Goal: Book appointment/travel/reservation

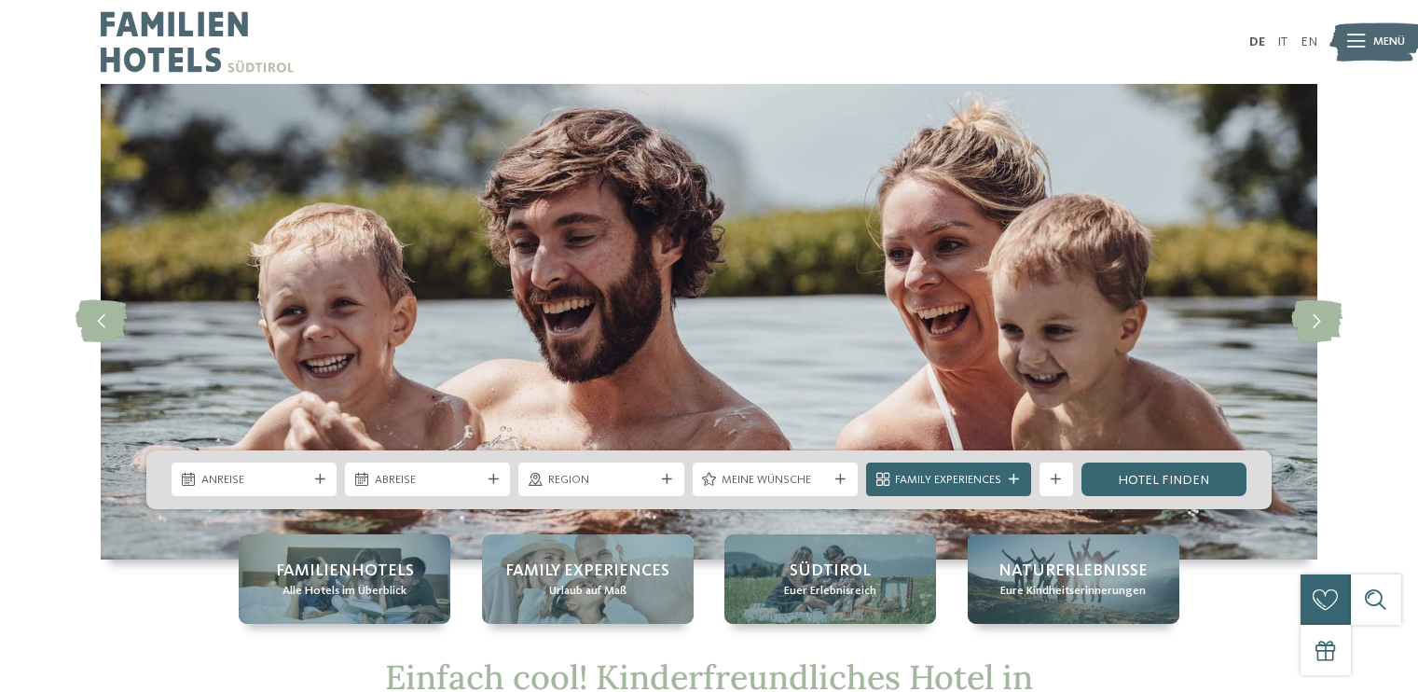
click at [319, 479] on icon at bounding box center [320, 480] width 10 height 10
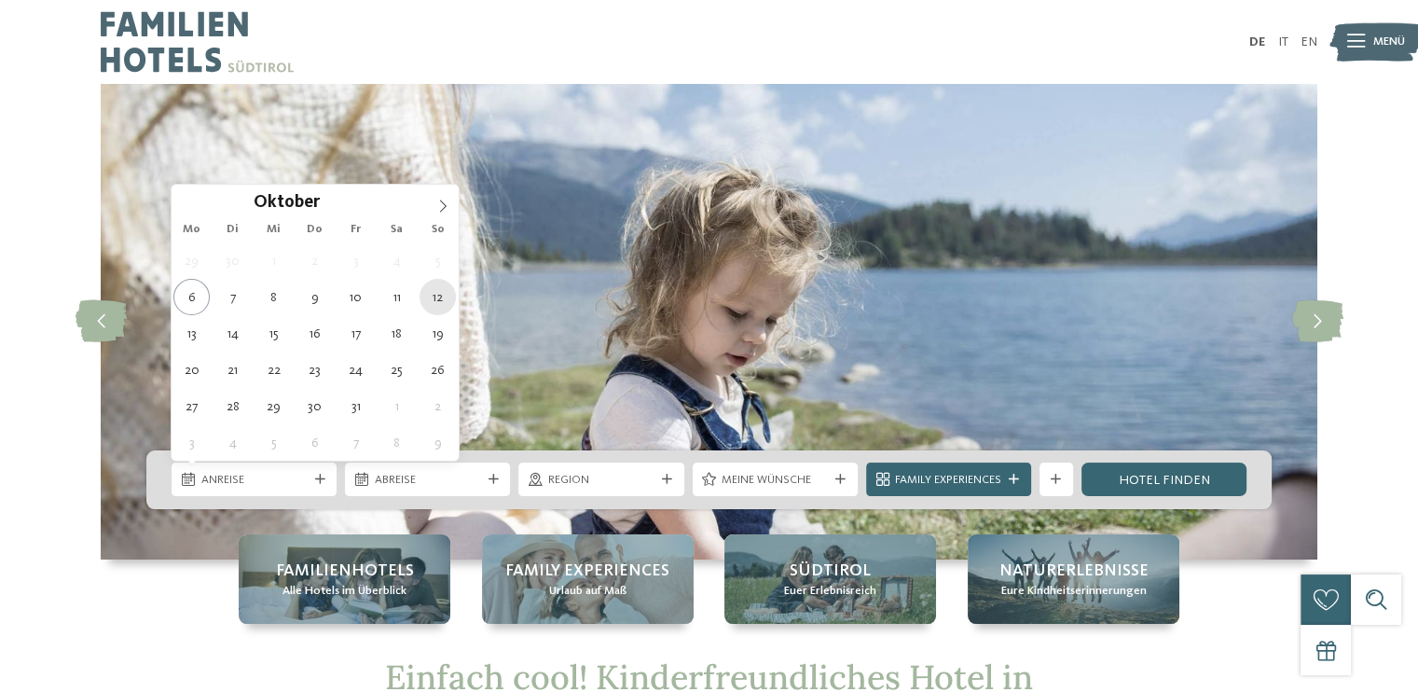
type div "[DATE]"
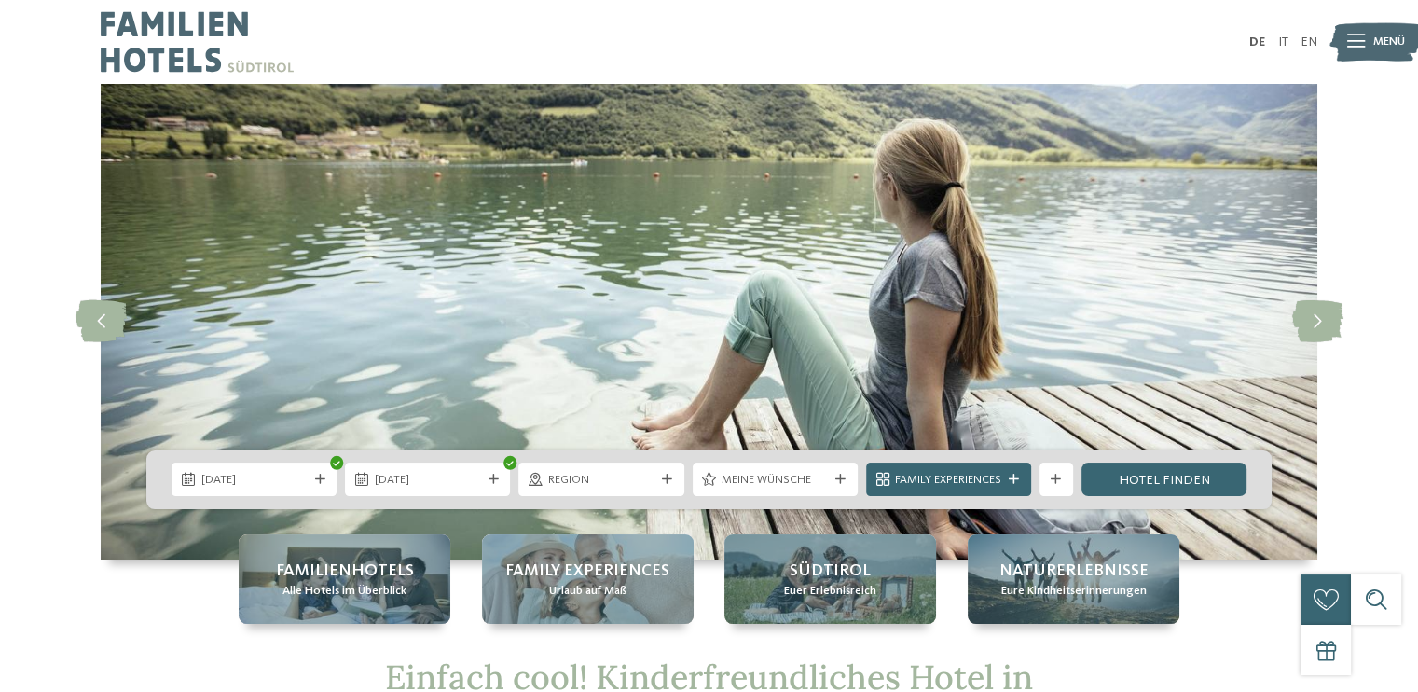
click at [460, 458] on div "12.10.2025 17.10.2025" at bounding box center [709, 479] width 1126 height 59
click at [450, 477] on span "17.10.2025" at bounding box center [428, 480] width 106 height 17
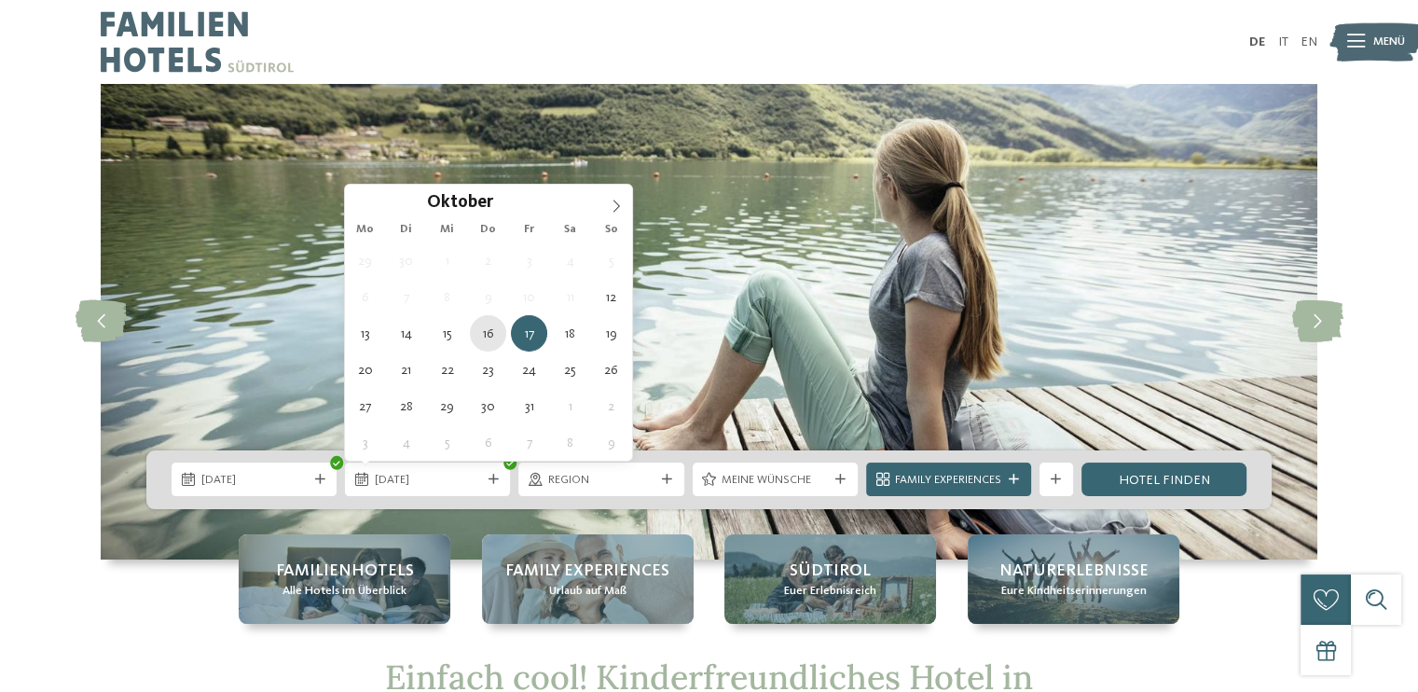
type div "[DATE]"
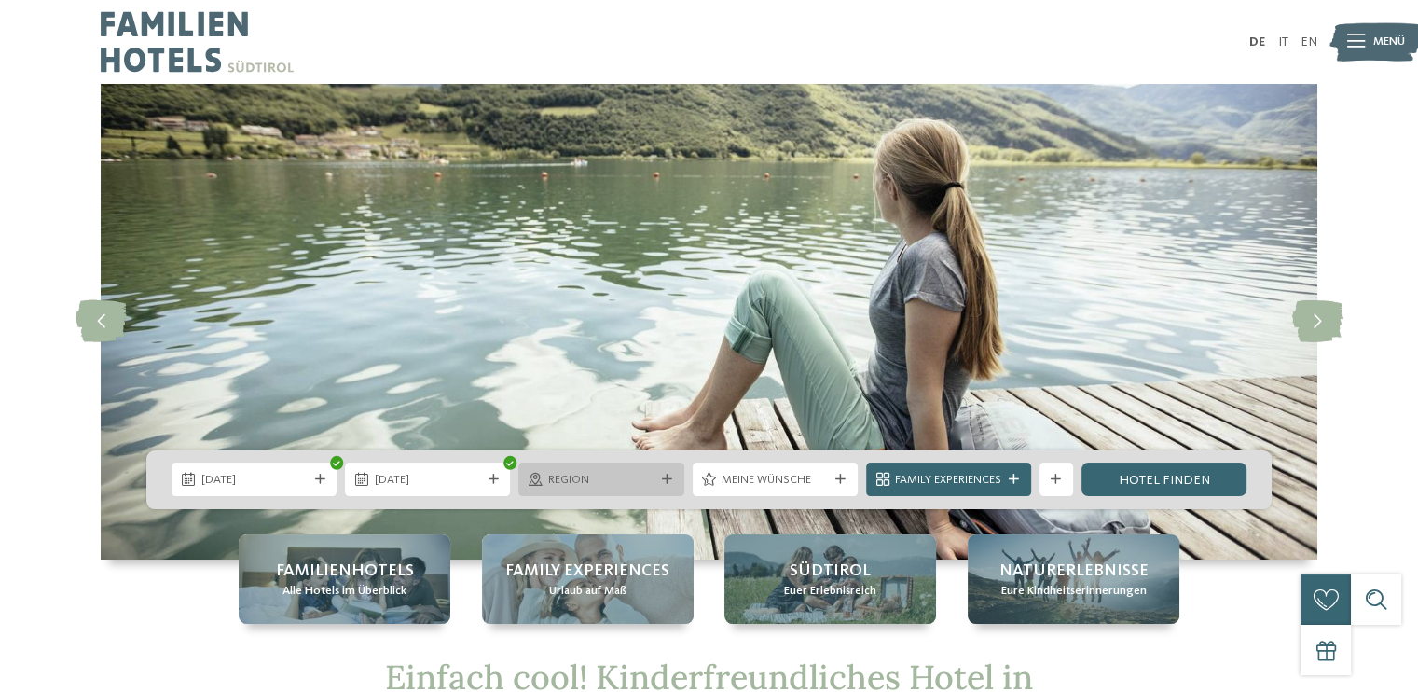
click at [626, 479] on span "Region" at bounding box center [601, 480] width 106 height 17
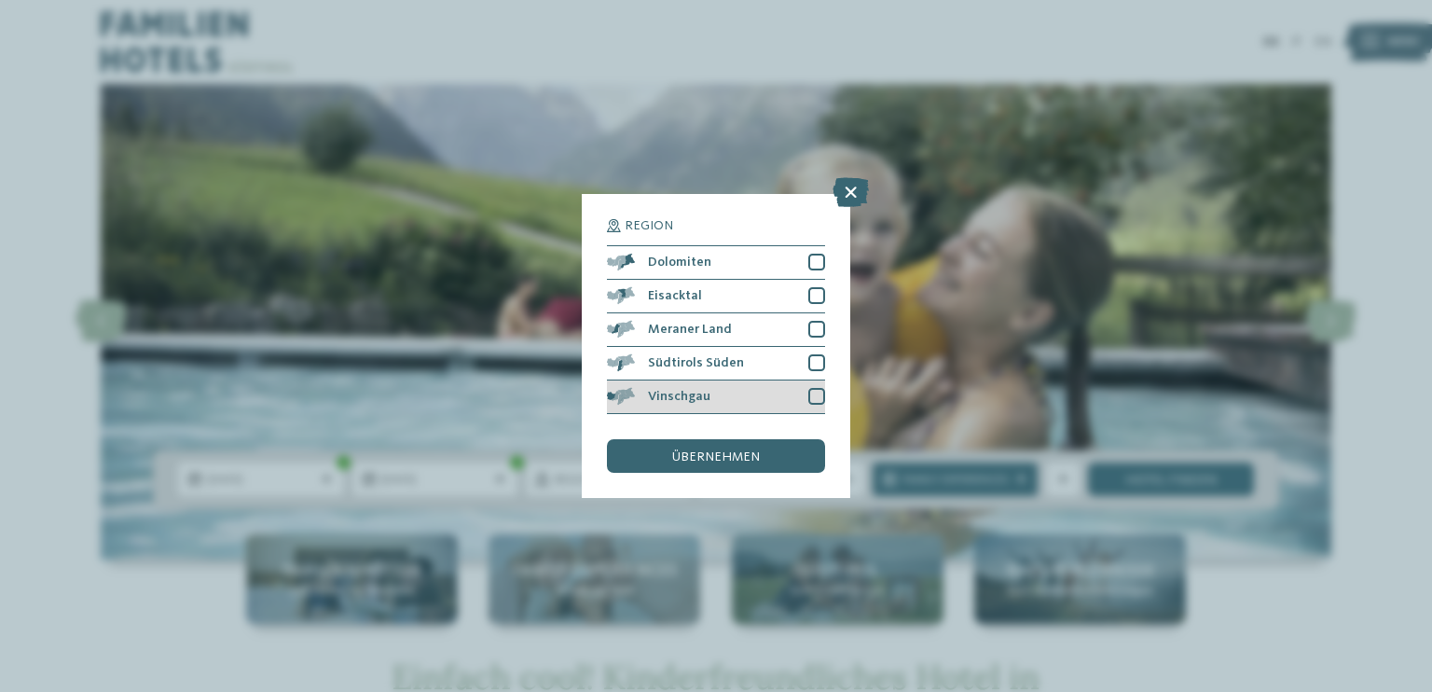
click at [815, 398] on div at bounding box center [817, 396] width 17 height 17
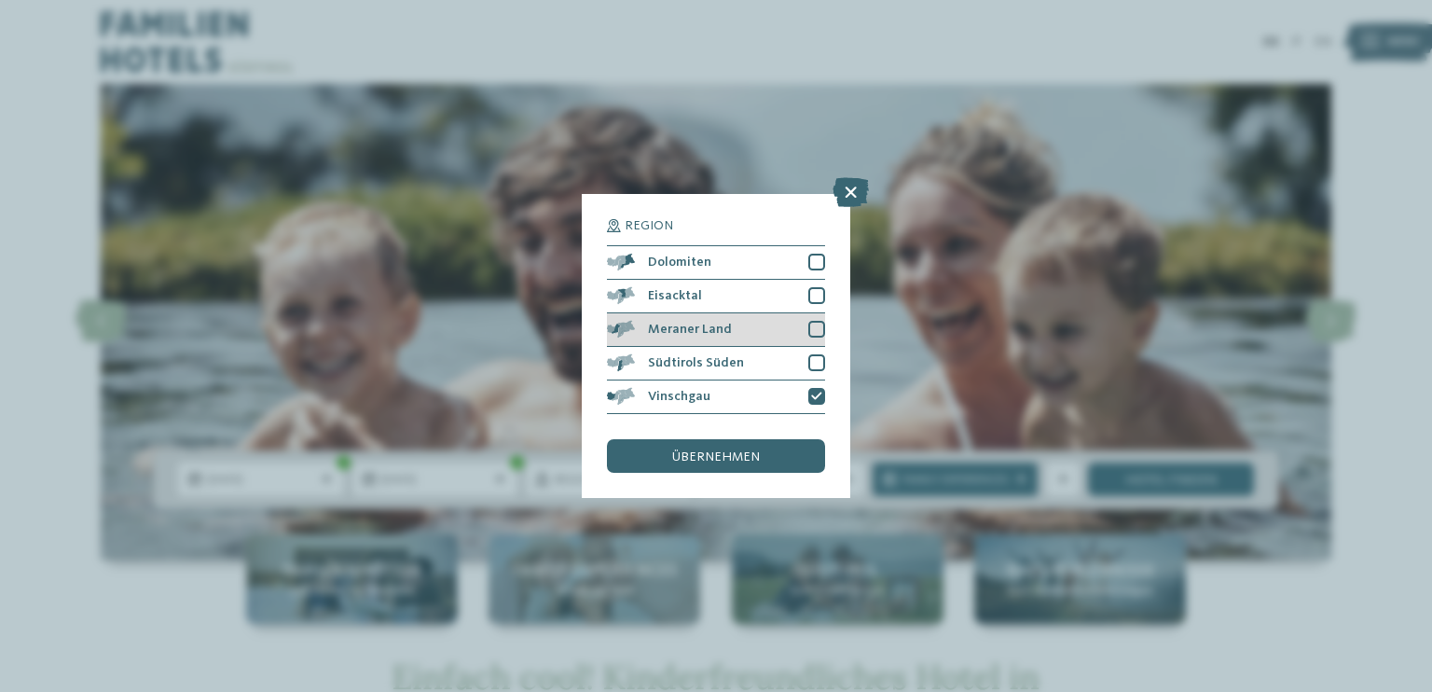
click at [816, 327] on div at bounding box center [817, 329] width 17 height 17
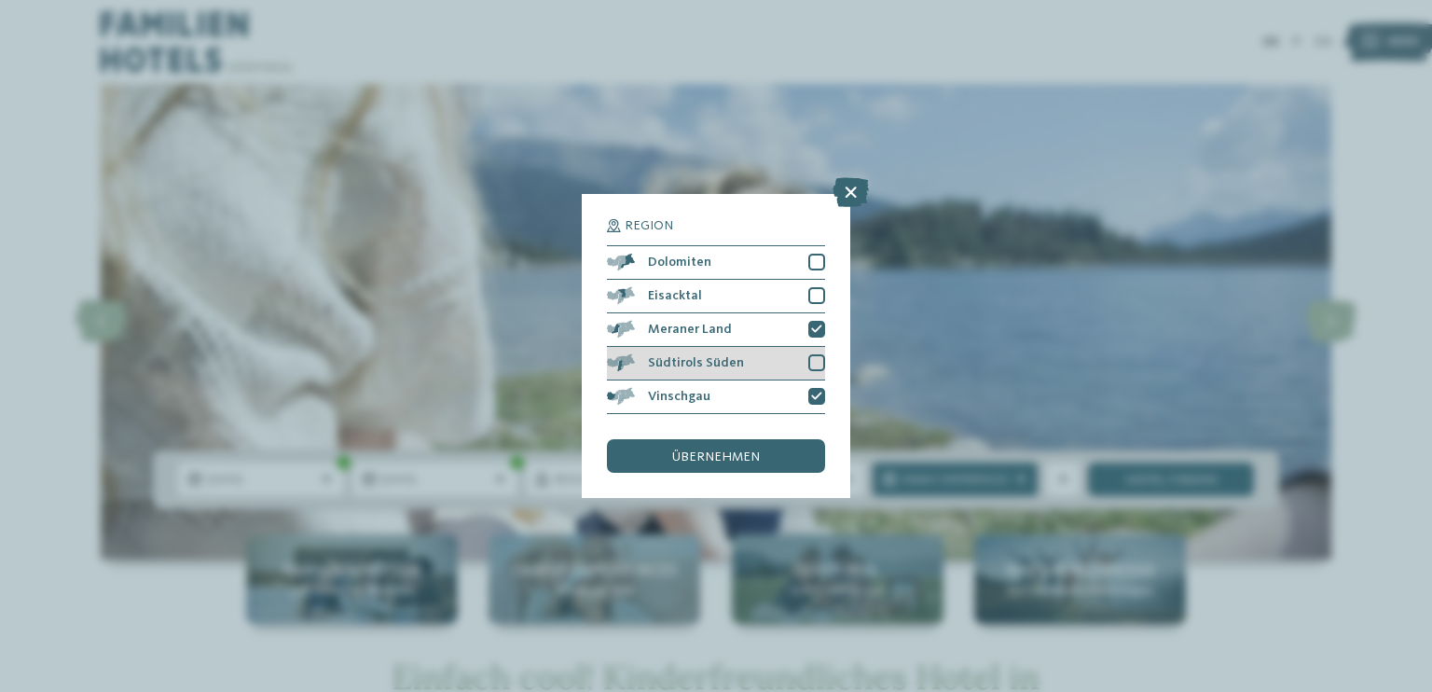
click at [820, 361] on div at bounding box center [817, 362] width 17 height 17
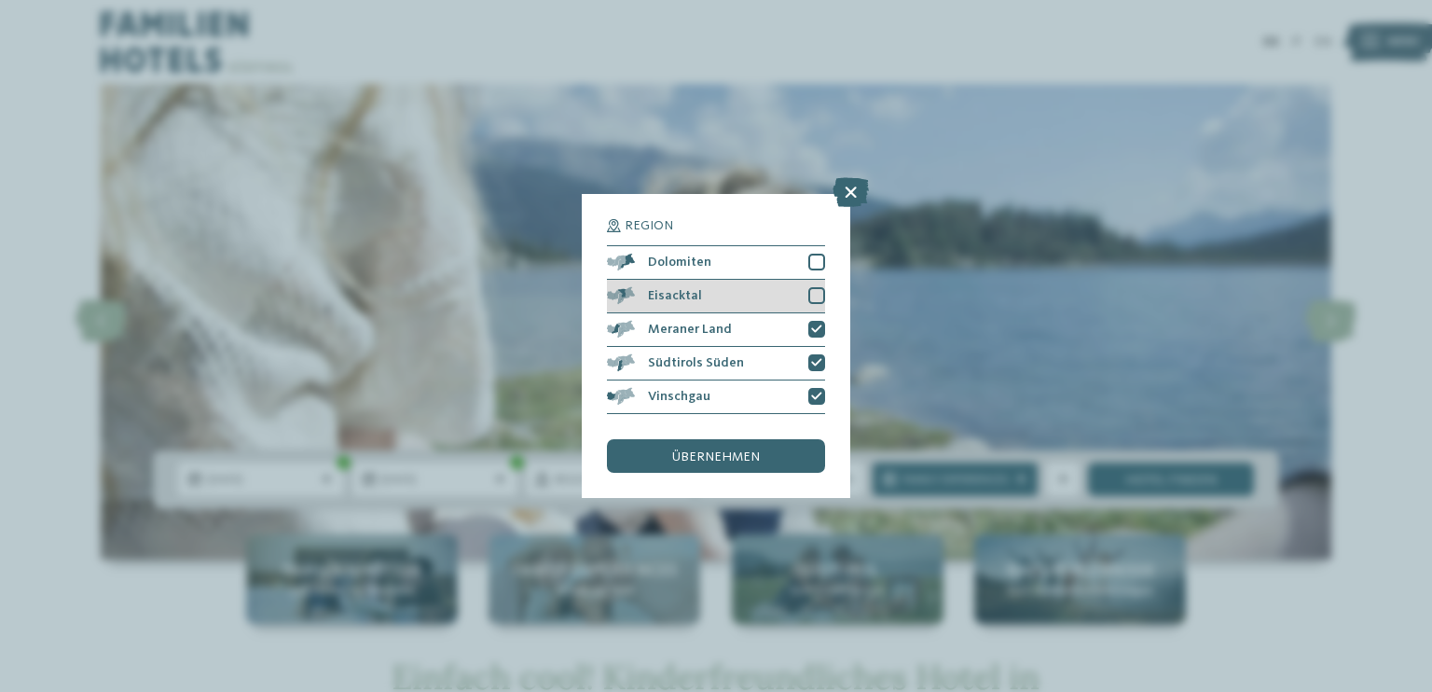
click at [822, 292] on div at bounding box center [817, 295] width 17 height 17
click at [816, 260] on div at bounding box center [817, 262] width 17 height 17
click at [754, 458] on span "übernehmen" at bounding box center [716, 456] width 88 height 13
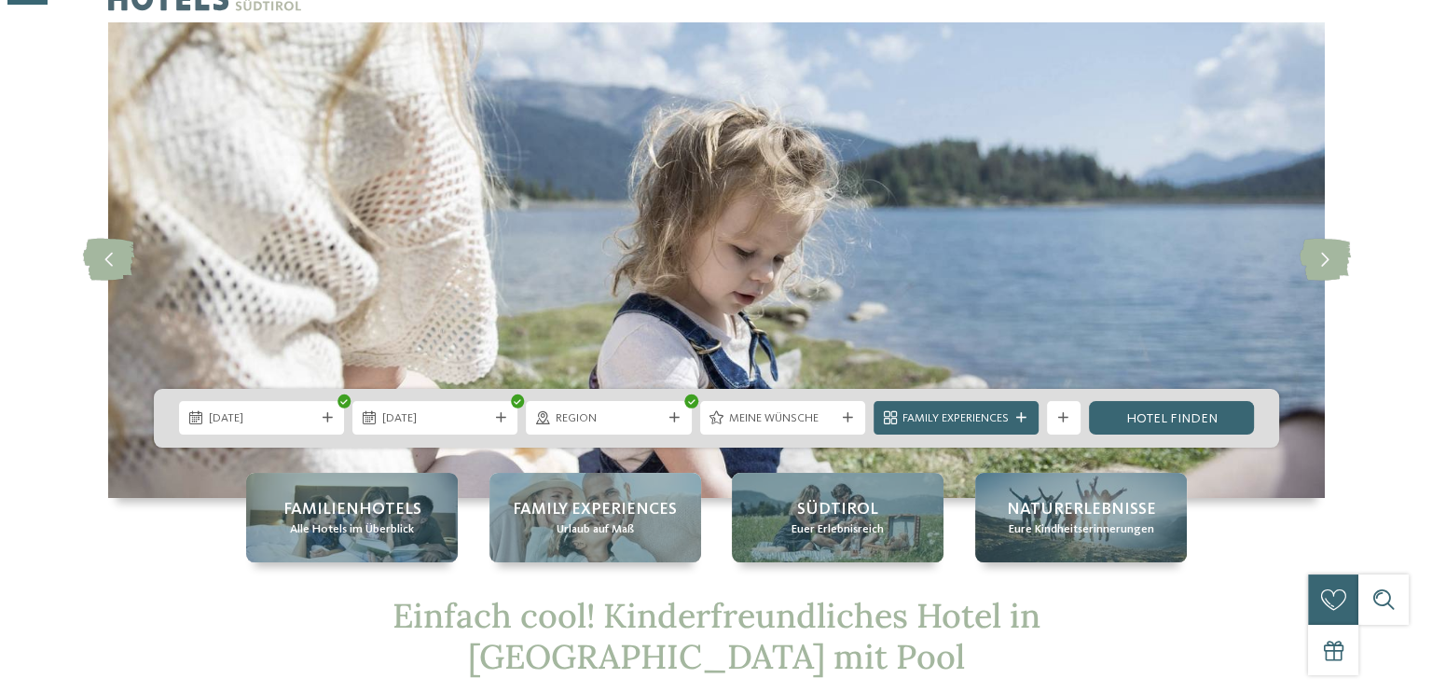
scroll to position [93, 0]
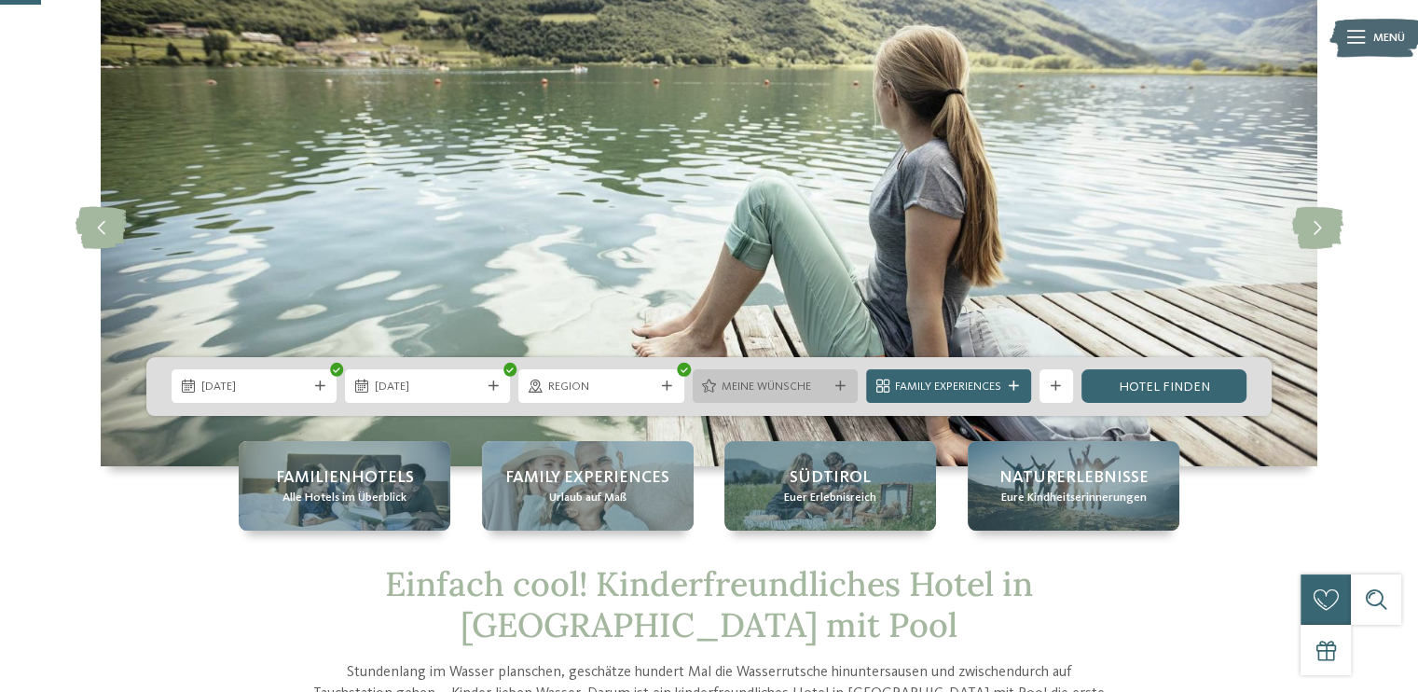
click at [780, 394] on span "Meine Wünsche" at bounding box center [775, 387] width 106 height 17
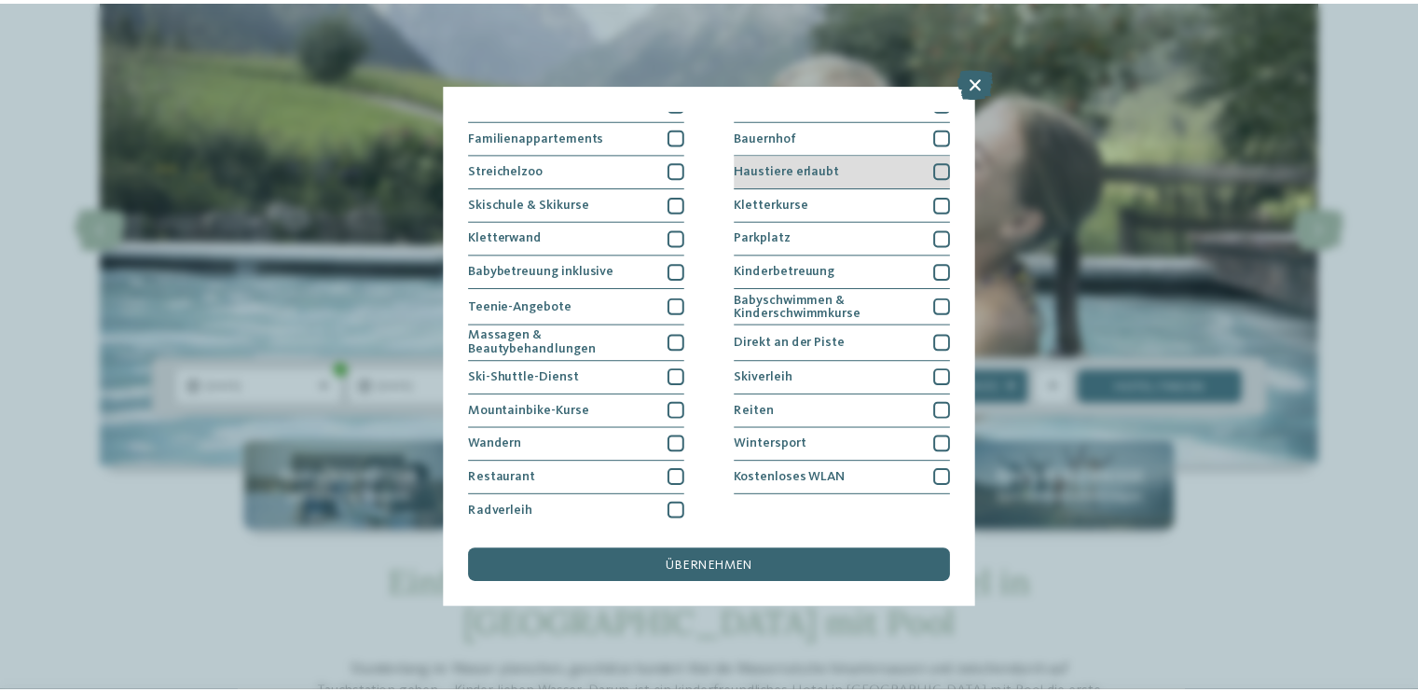
scroll to position [187, 0]
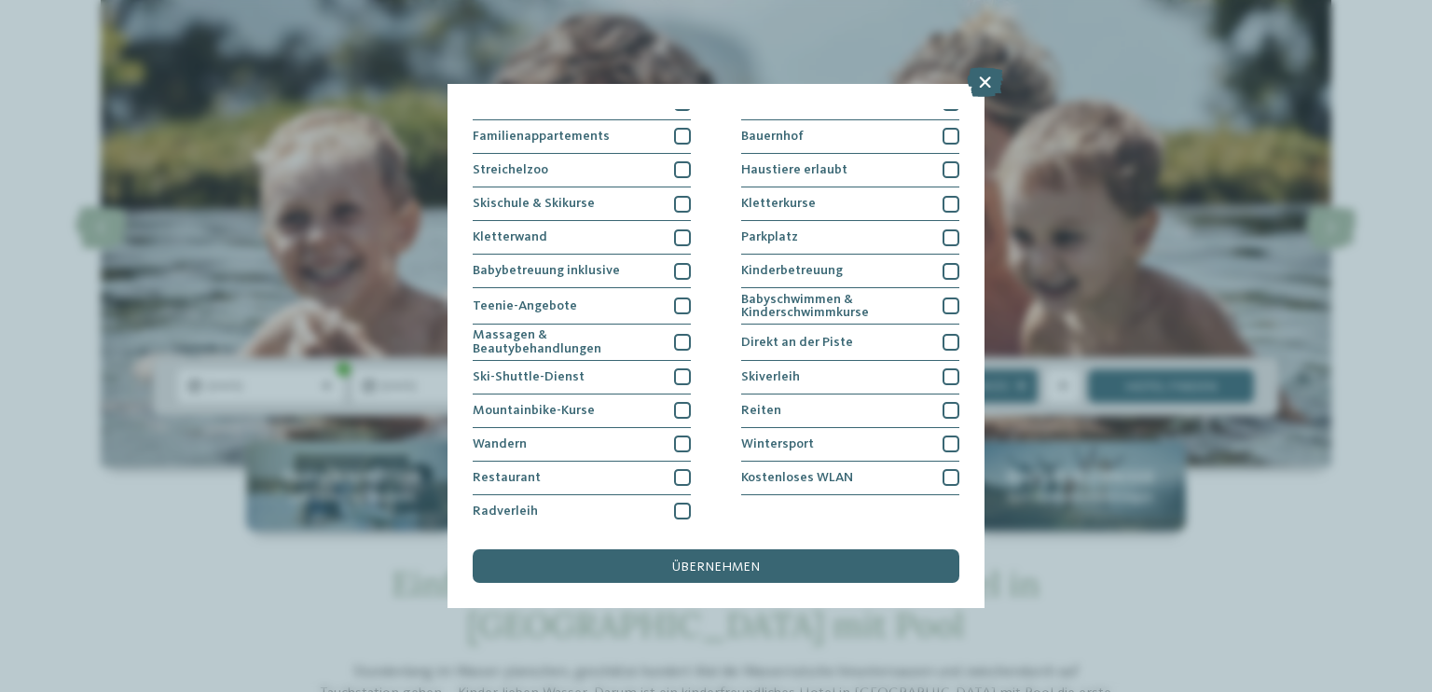
click at [214, 571] on div "Meine Wünsche Hallen- oder Schleusenbad Schwimmbad im Freien" at bounding box center [716, 346] width 1432 height 692
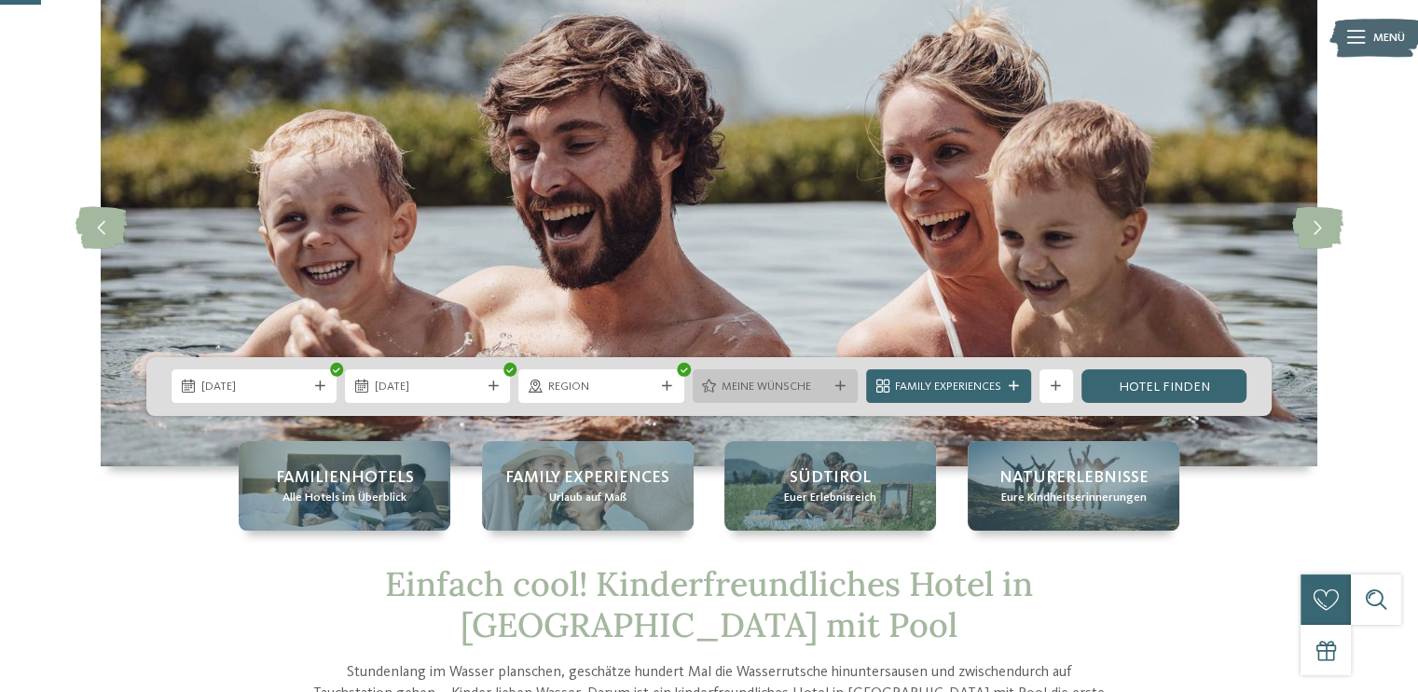
click at [769, 385] on span "Meine Wünsche" at bounding box center [775, 387] width 106 height 17
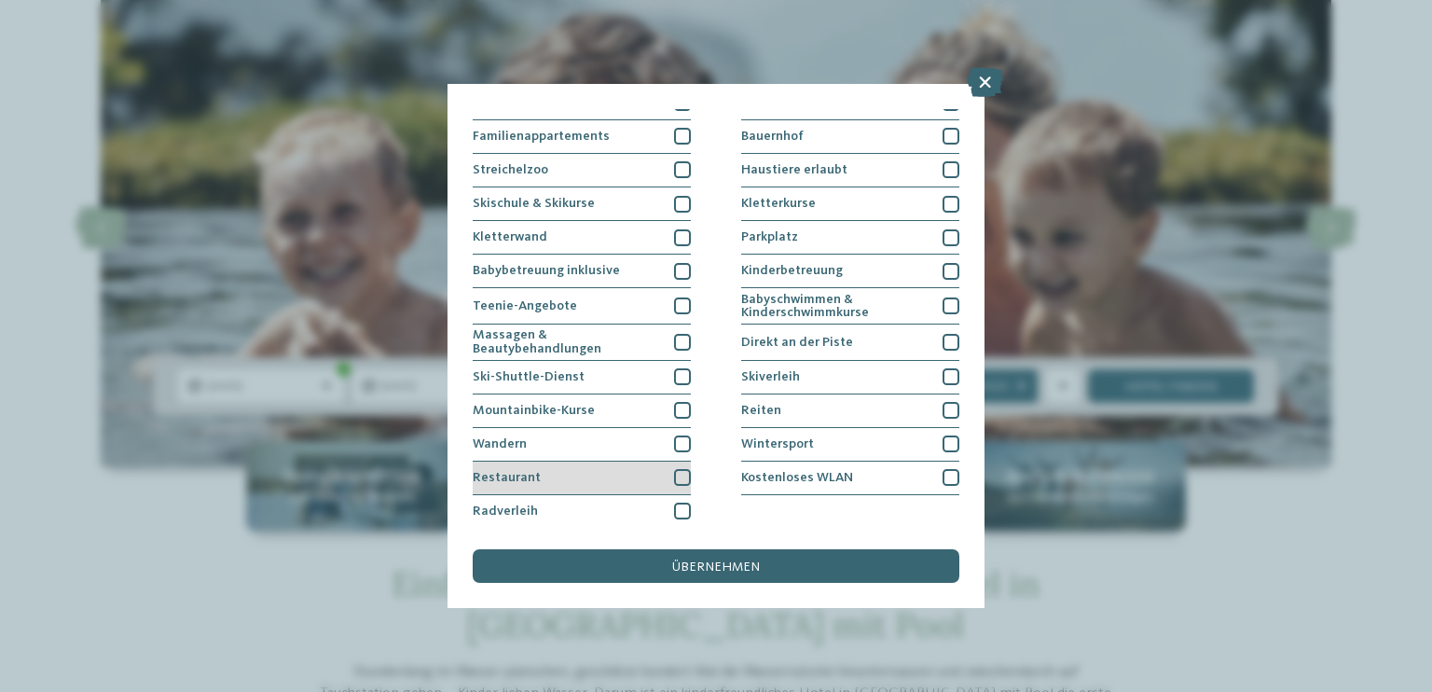
click at [677, 472] on div at bounding box center [682, 477] width 17 height 17
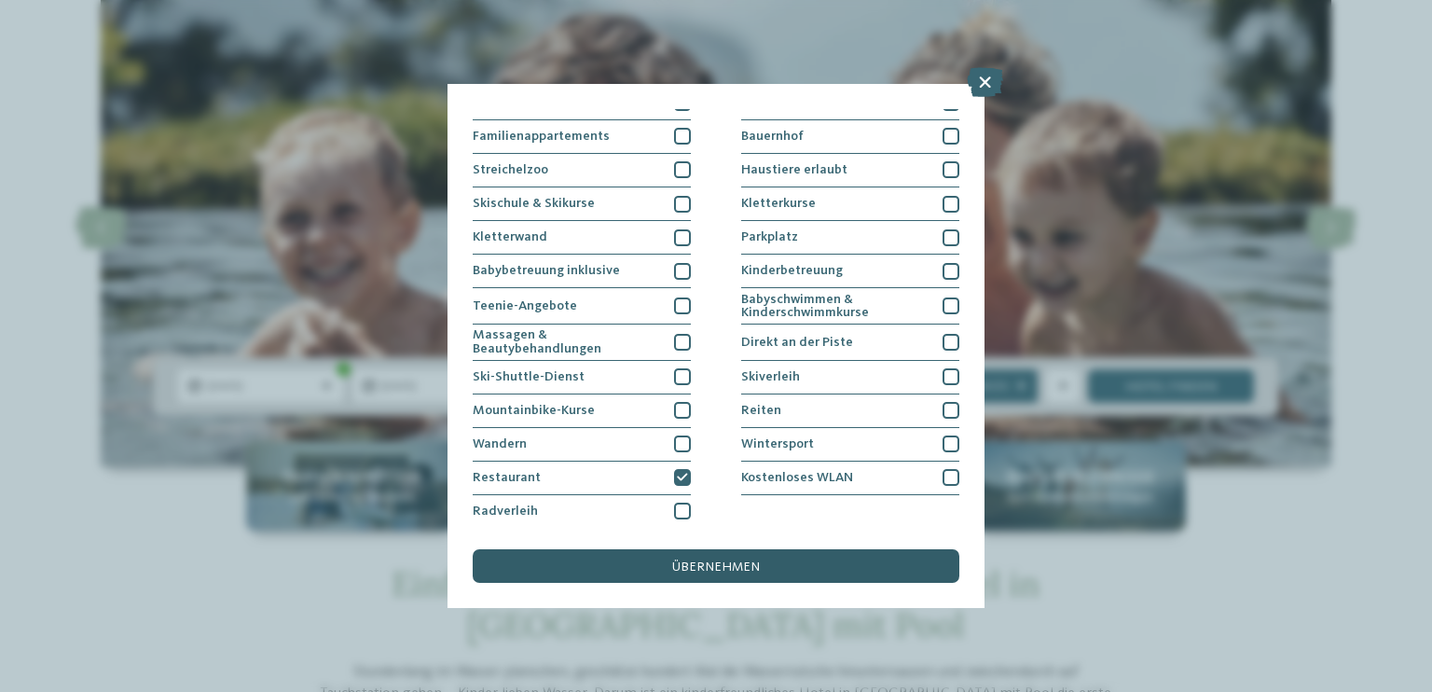
click at [665, 562] on div "übernehmen" at bounding box center [716, 566] width 487 height 34
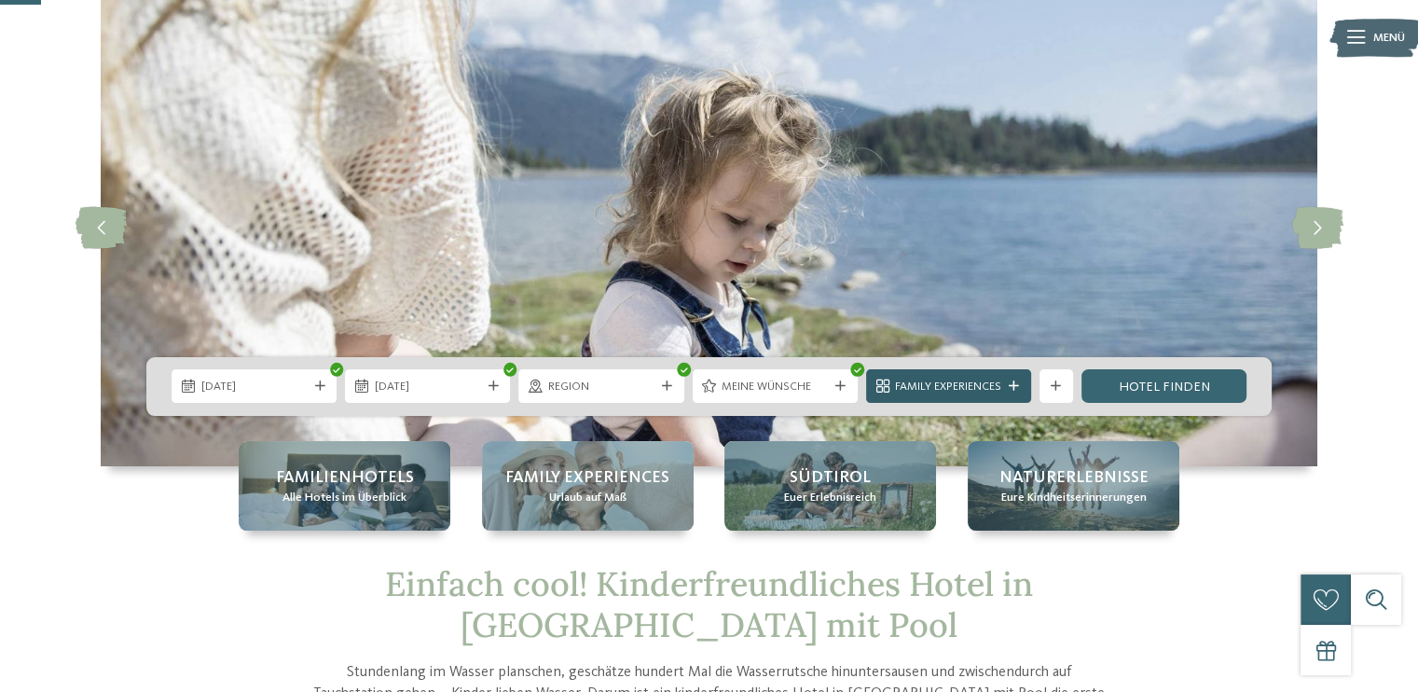
click at [1003, 390] on div "Family Experiences" at bounding box center [949, 387] width 115 height 18
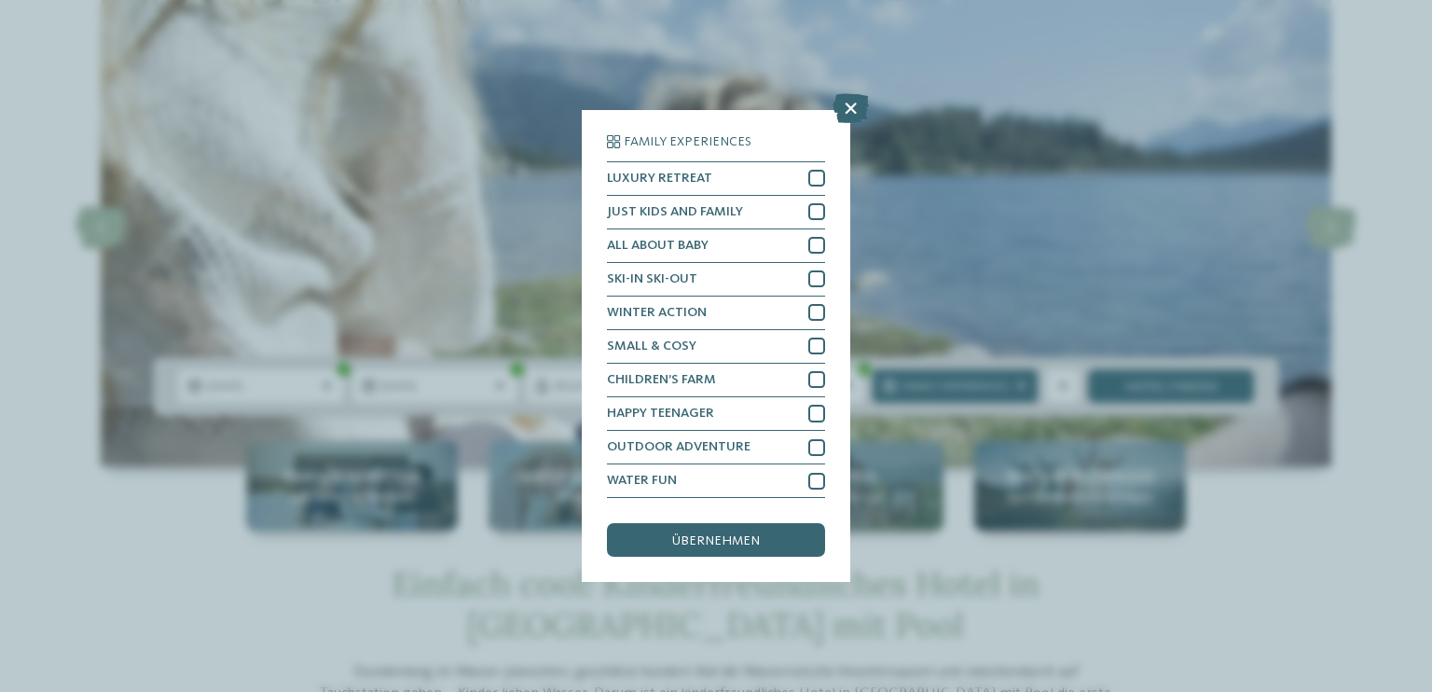
click at [118, 521] on div "Family Experiences LUXURY RETREAT JUST KIDS AND FAMILY" at bounding box center [716, 346] width 1432 height 692
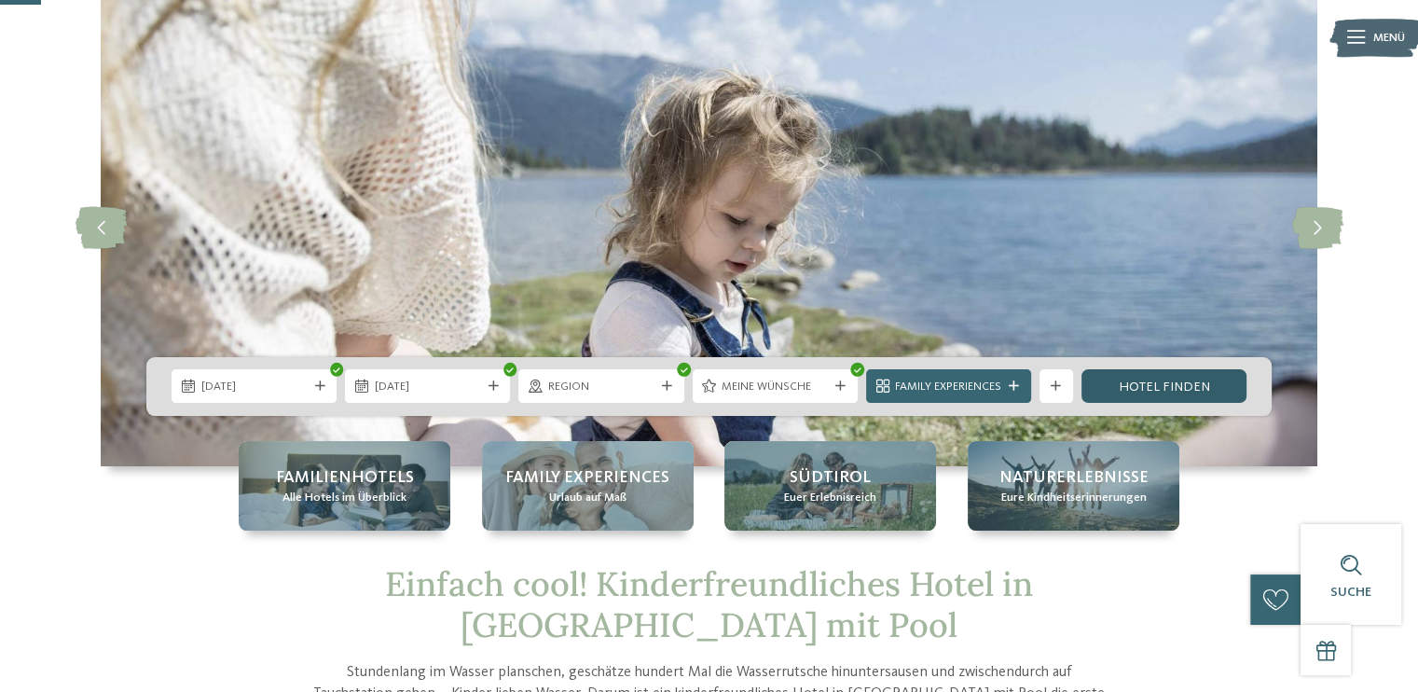
click at [1141, 376] on link "Hotel finden" at bounding box center [1164, 386] width 165 height 34
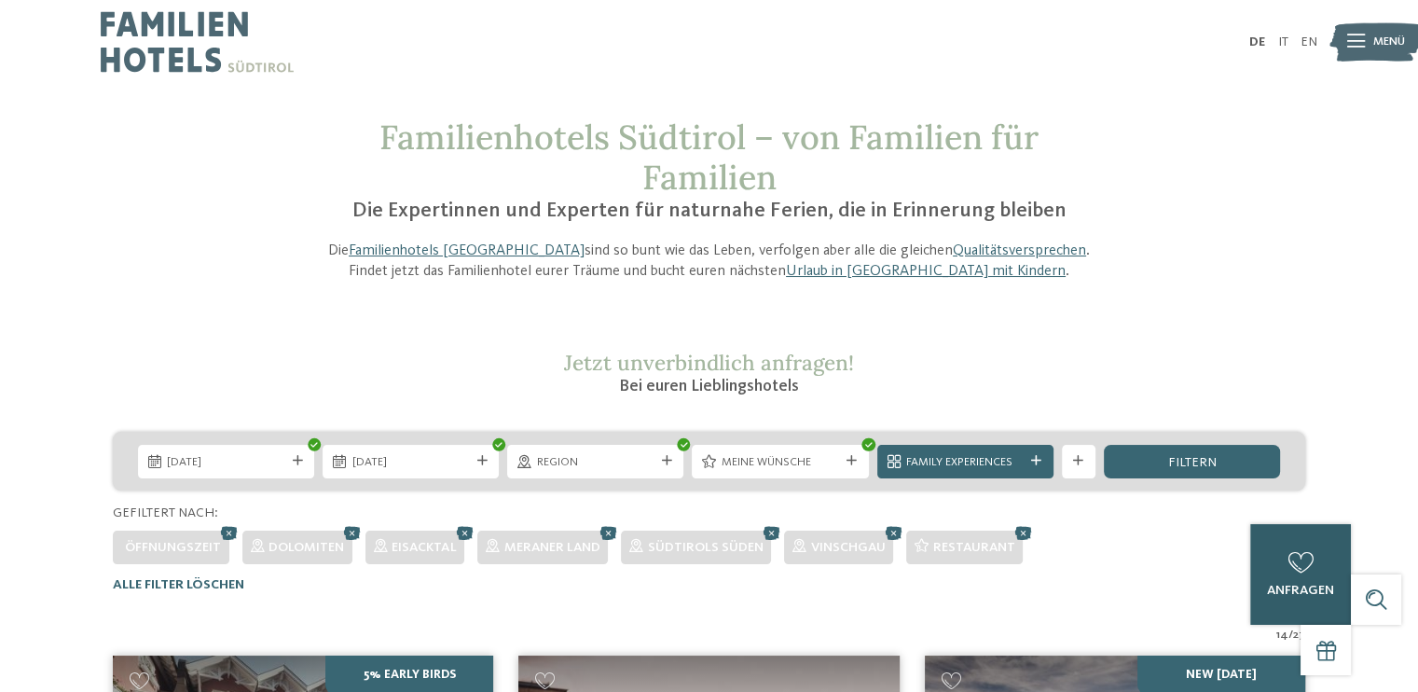
click at [1282, 603] on div "0 anfragen 0 von 5 Hotels zur Anfrage hinzugefügt jetzt anfragen" at bounding box center [1301, 574] width 101 height 101
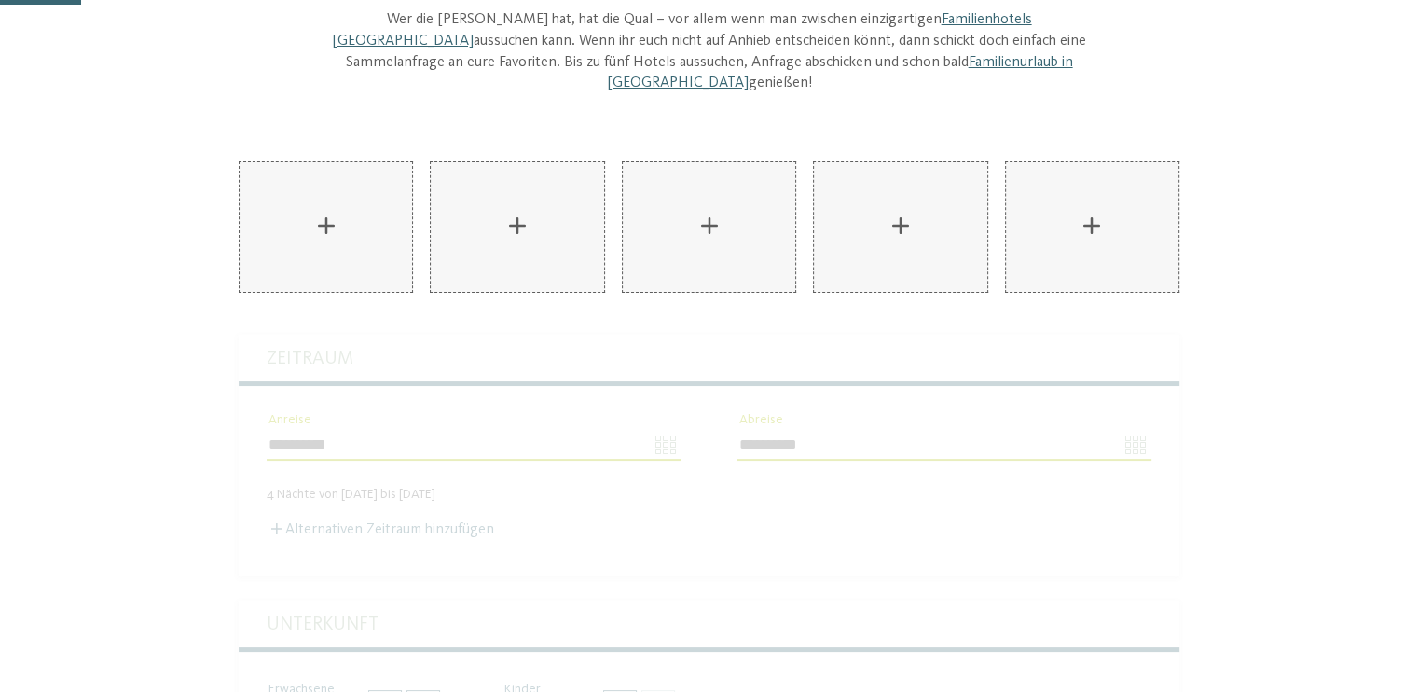
scroll to position [93, 0]
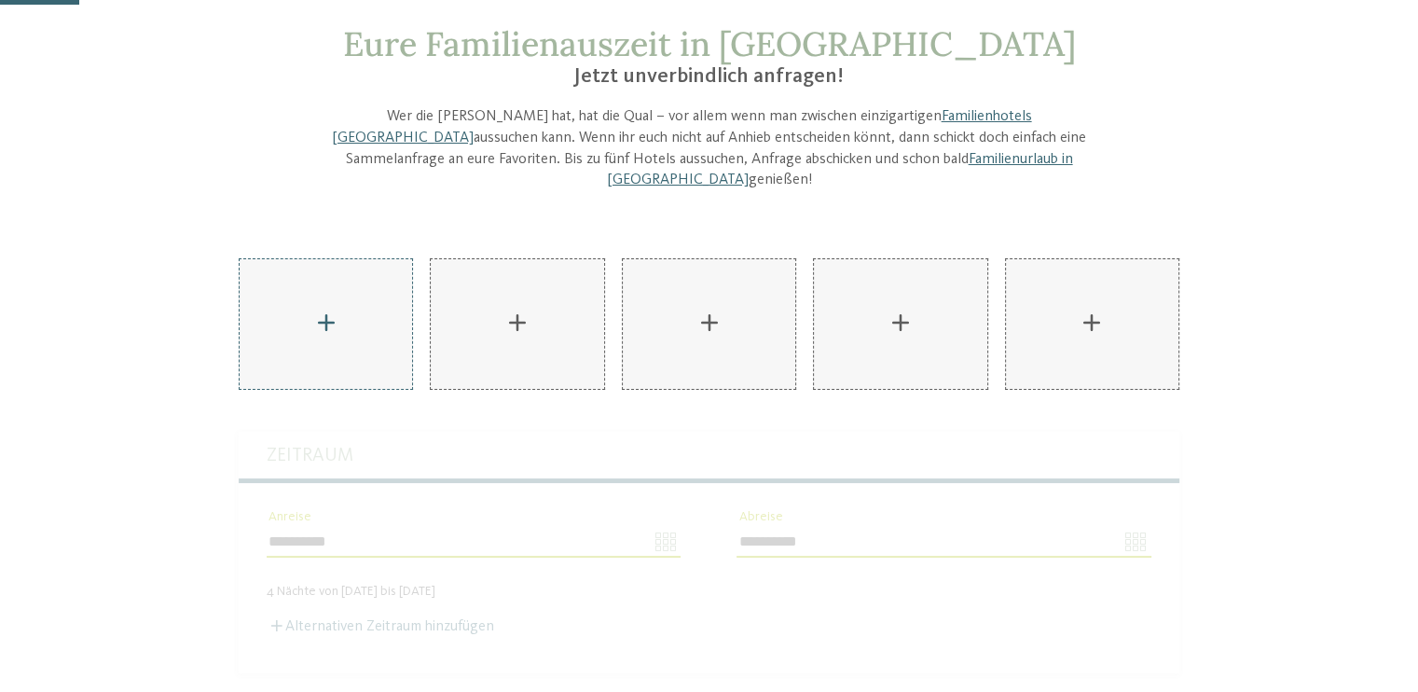
click at [339, 319] on div "AKI Family Resort PLOSE hinzufügen" at bounding box center [326, 324] width 173 height 130
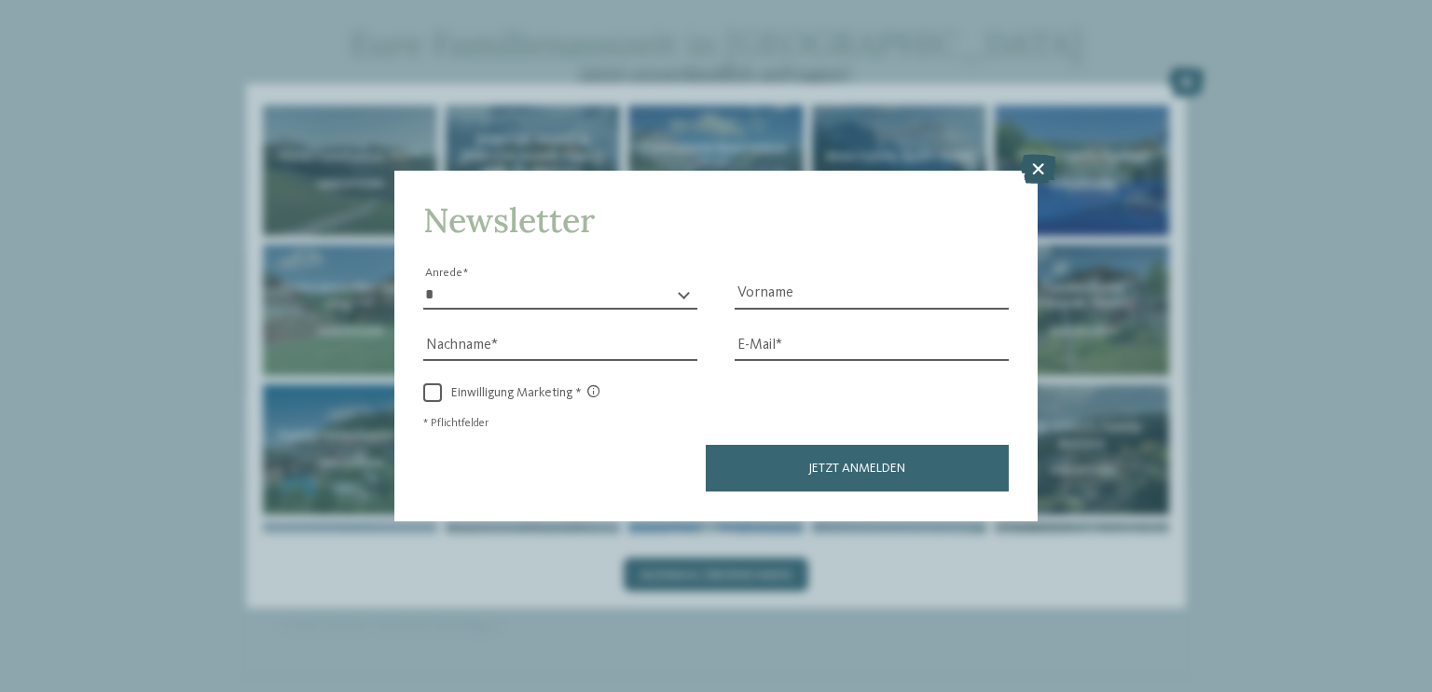
click at [1043, 170] on icon at bounding box center [1038, 170] width 36 height 30
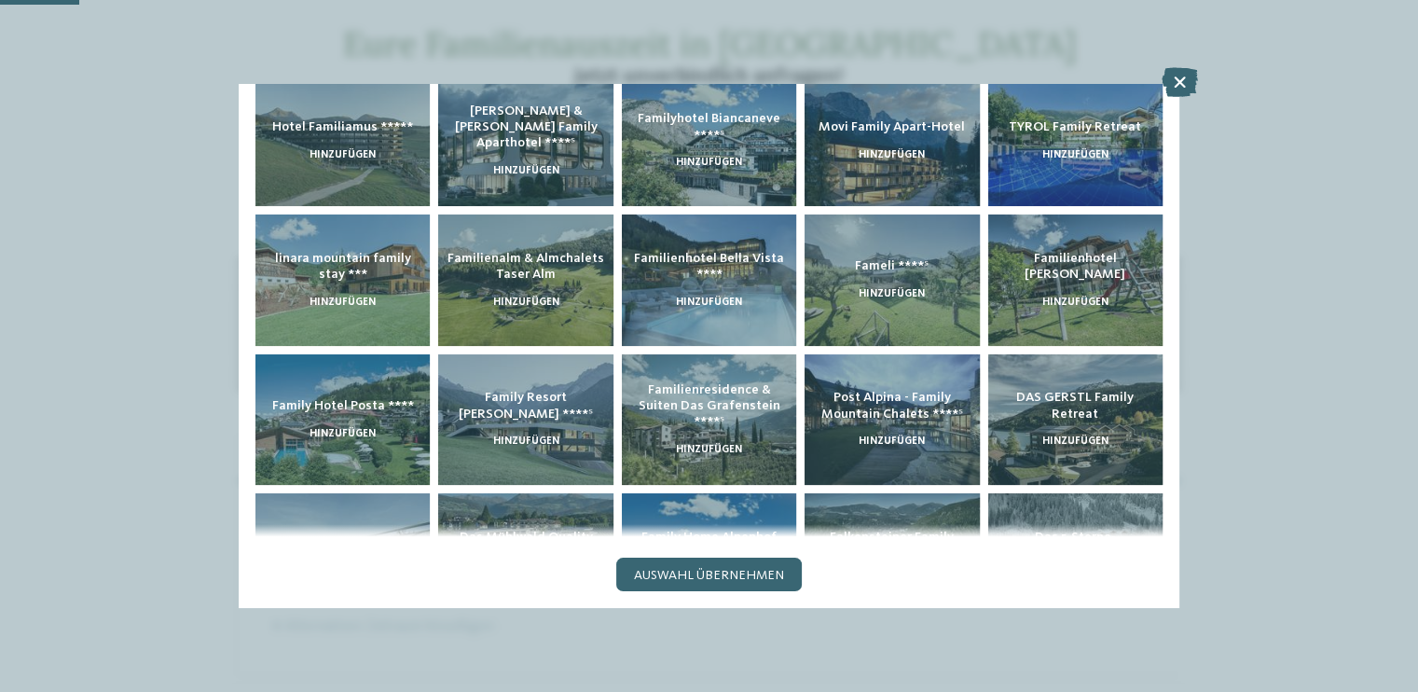
scroll to position [0, 0]
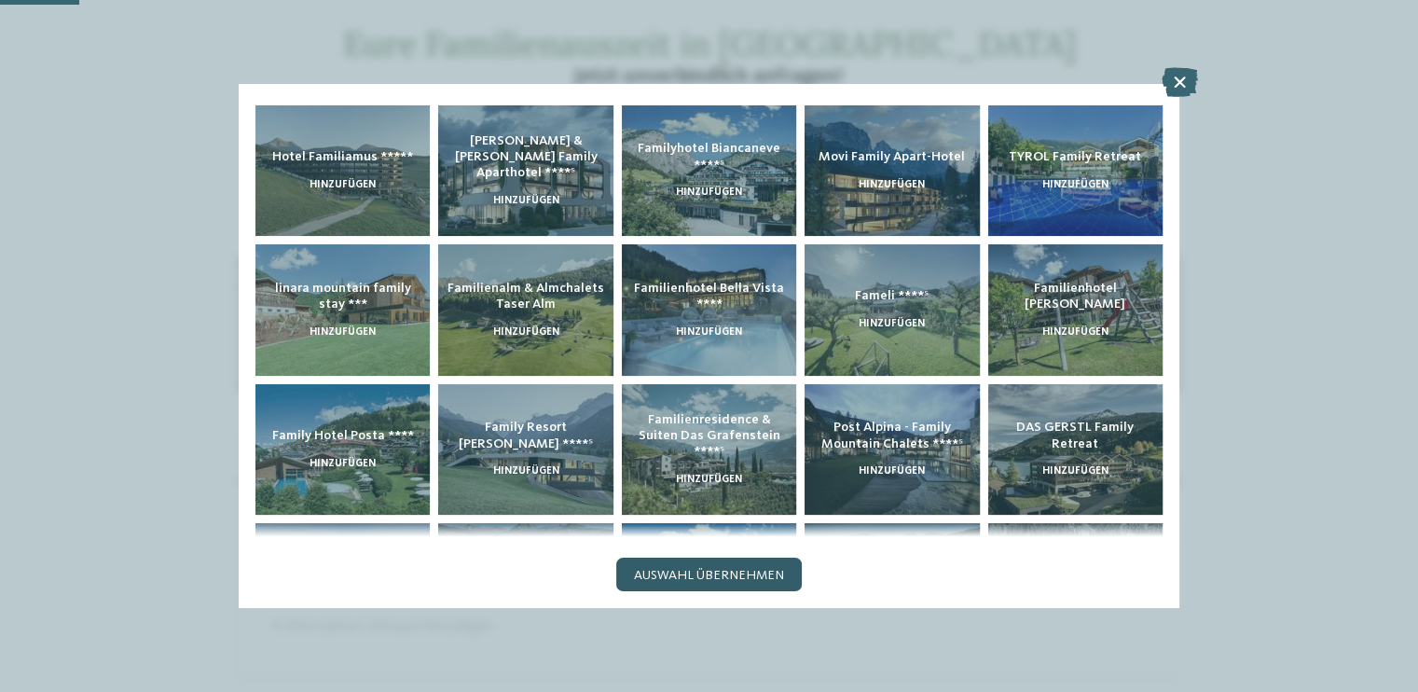
click at [776, 577] on span "Auswahl übernehmen" at bounding box center [709, 575] width 150 height 13
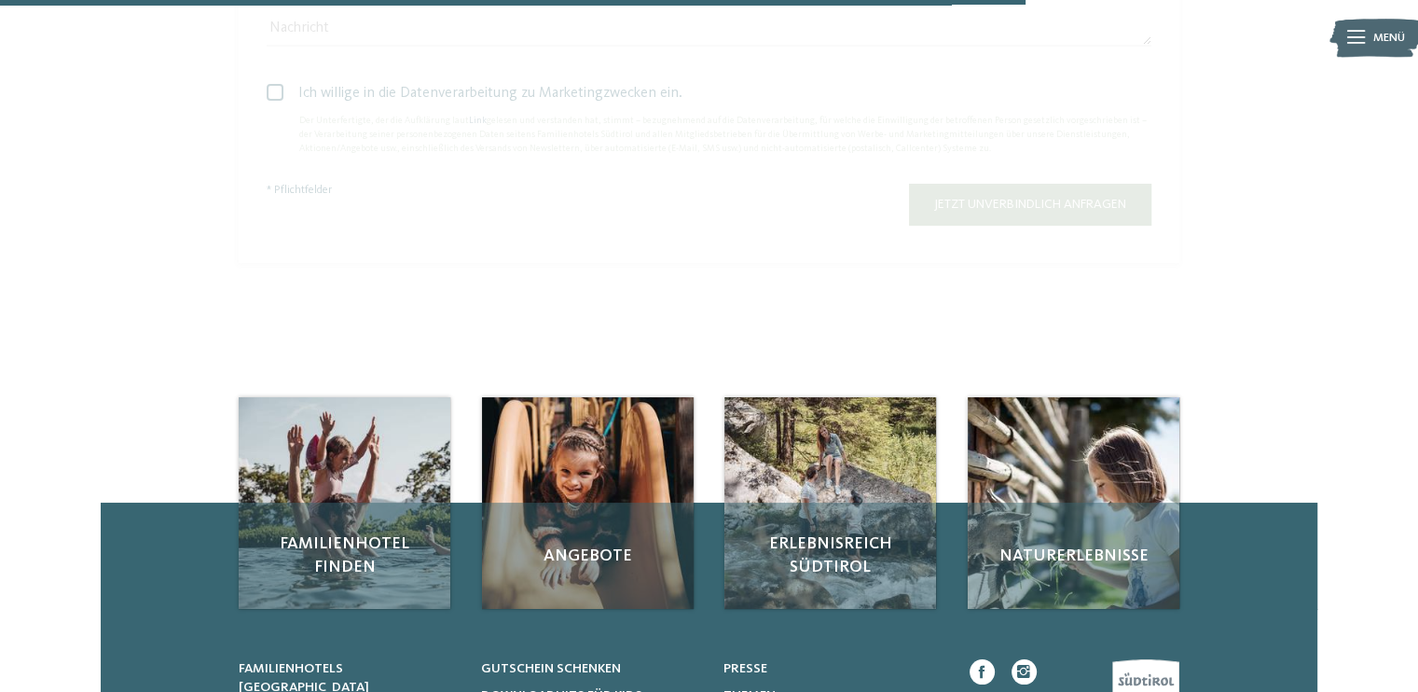
scroll to position [1212, 0]
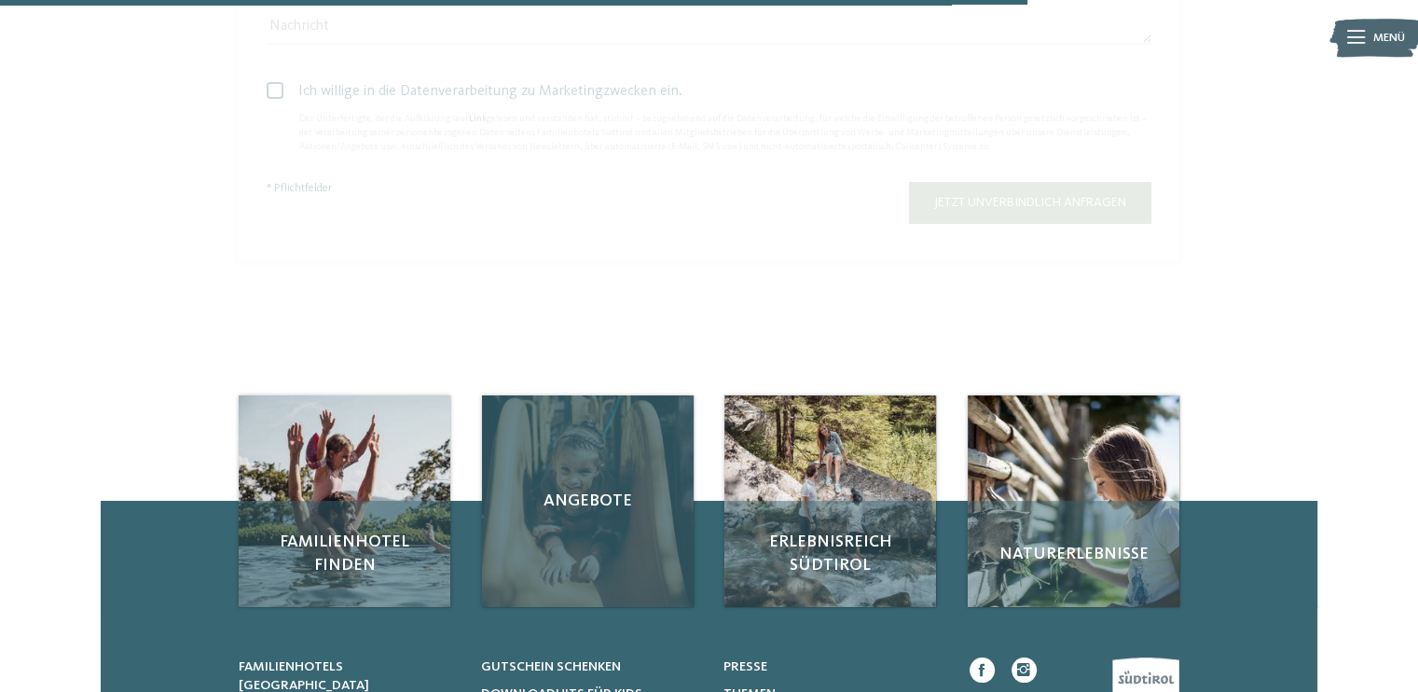
click at [558, 450] on div "Angebote" at bounding box center [588, 501] width 212 height 212
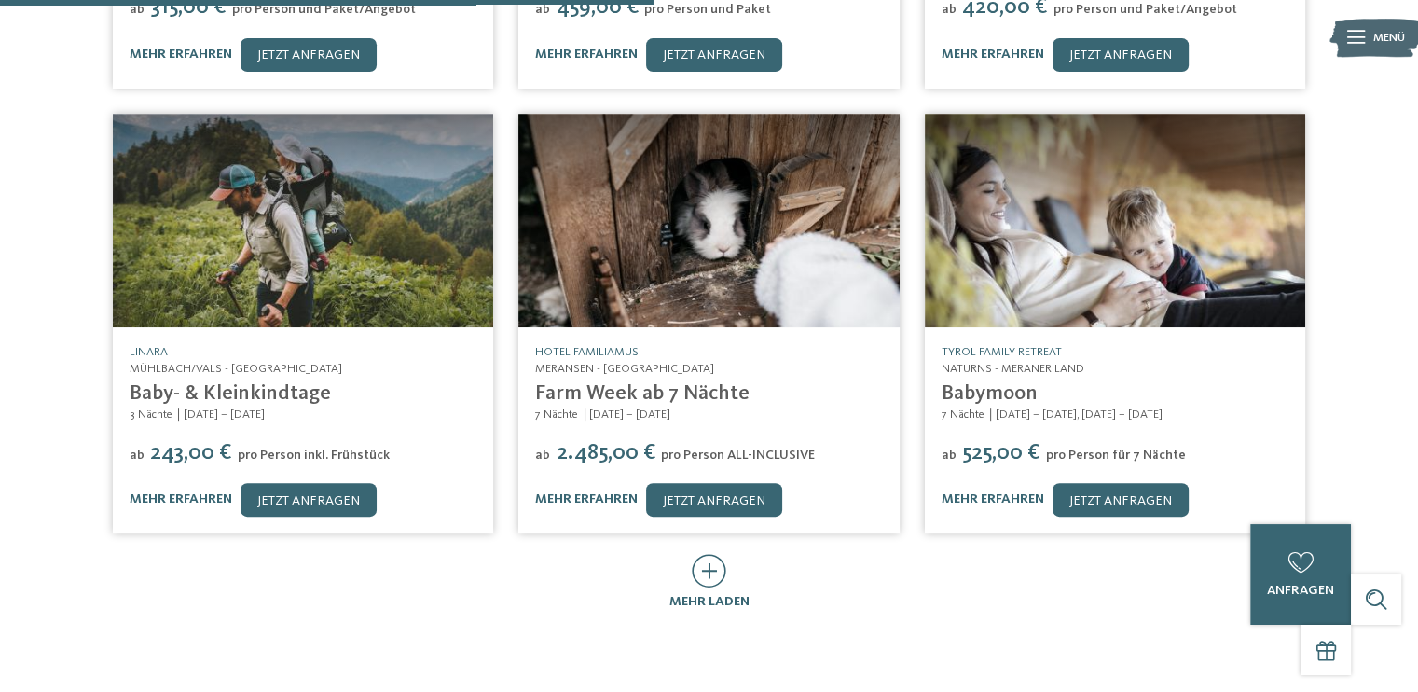
scroll to position [839, 0]
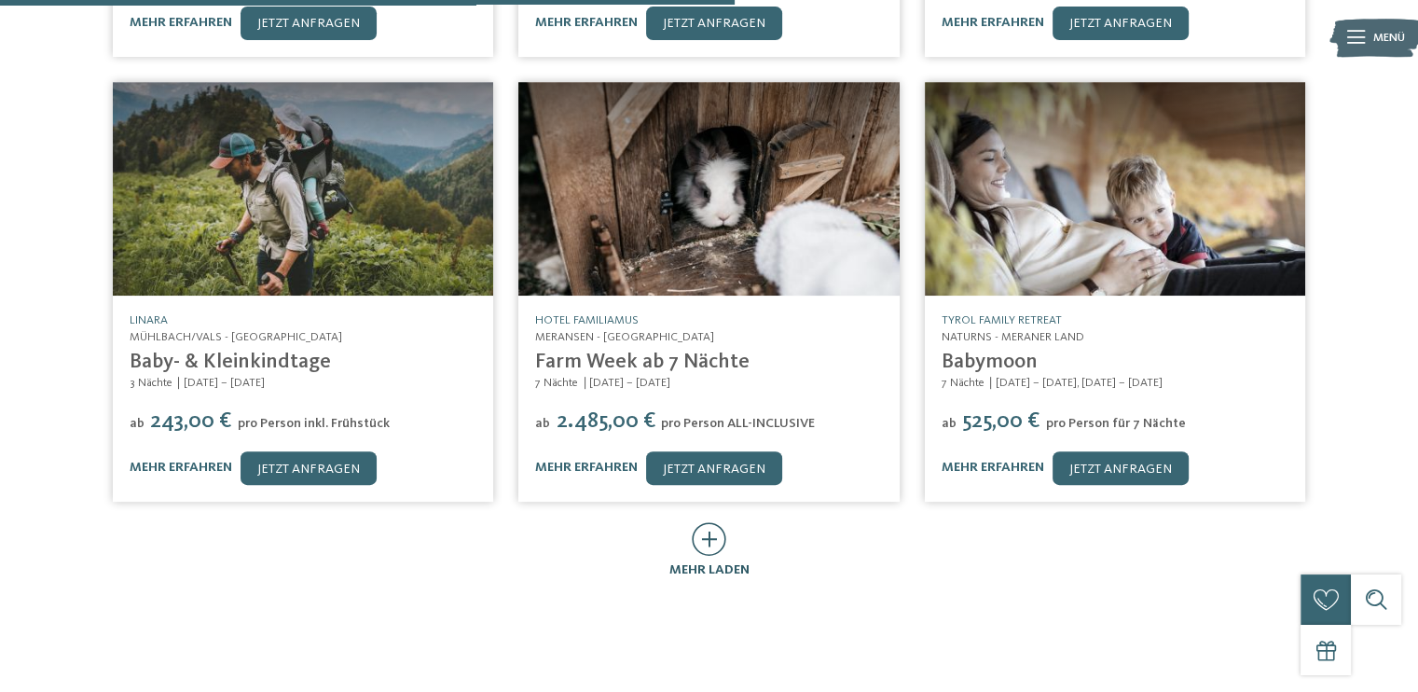
click at [716, 524] on icon at bounding box center [709, 539] width 35 height 34
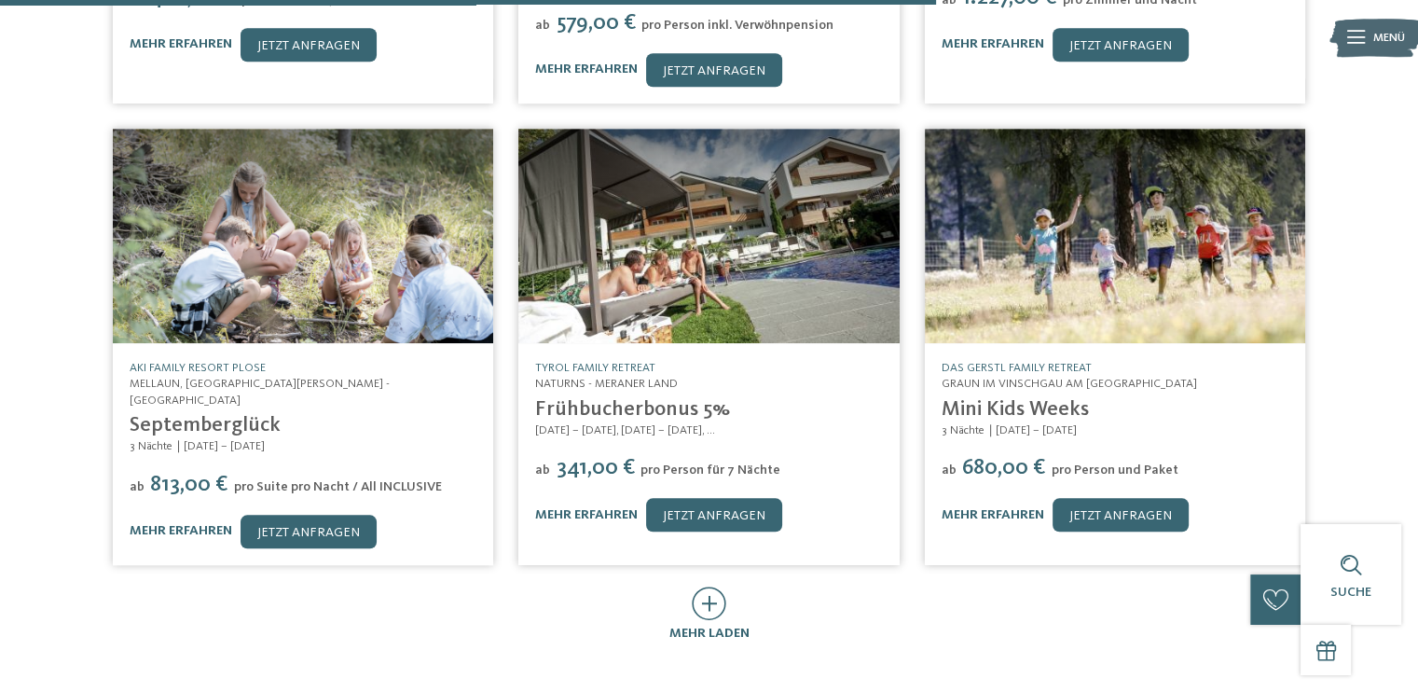
scroll to position [1772, 0]
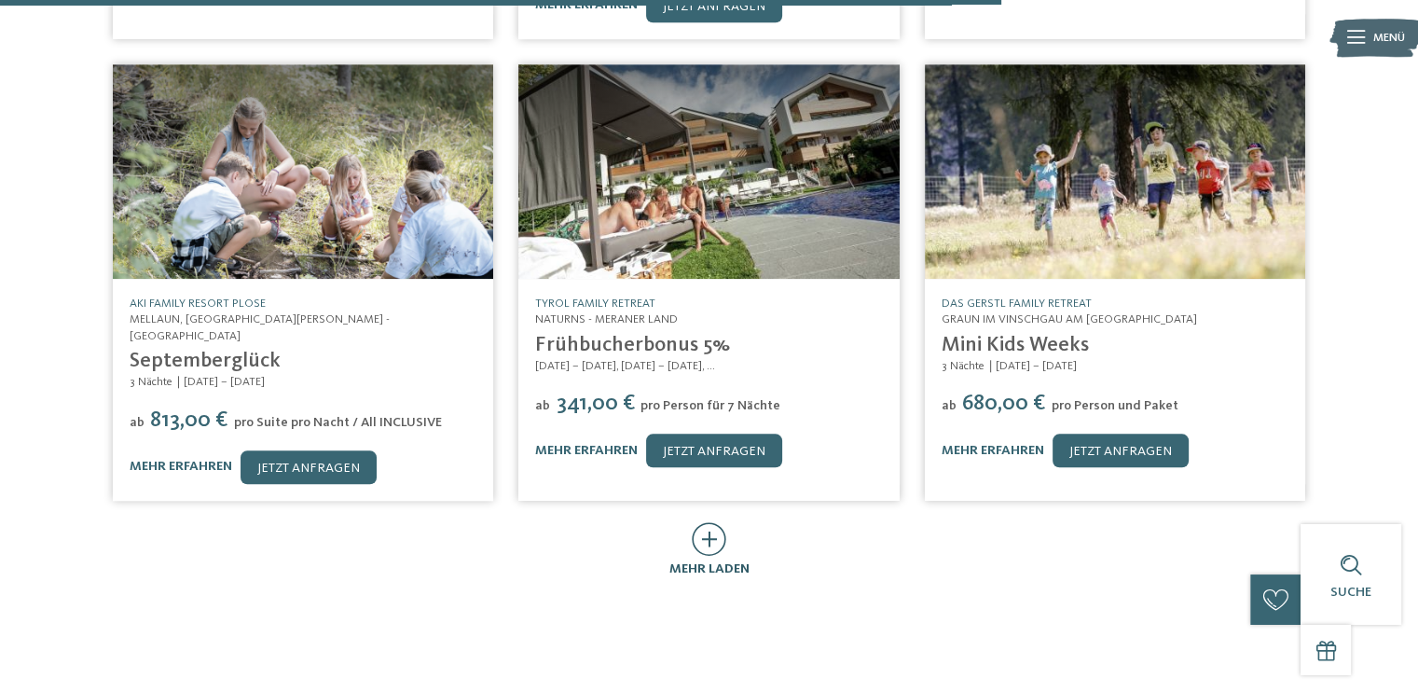
click at [706, 522] on icon at bounding box center [709, 539] width 35 height 34
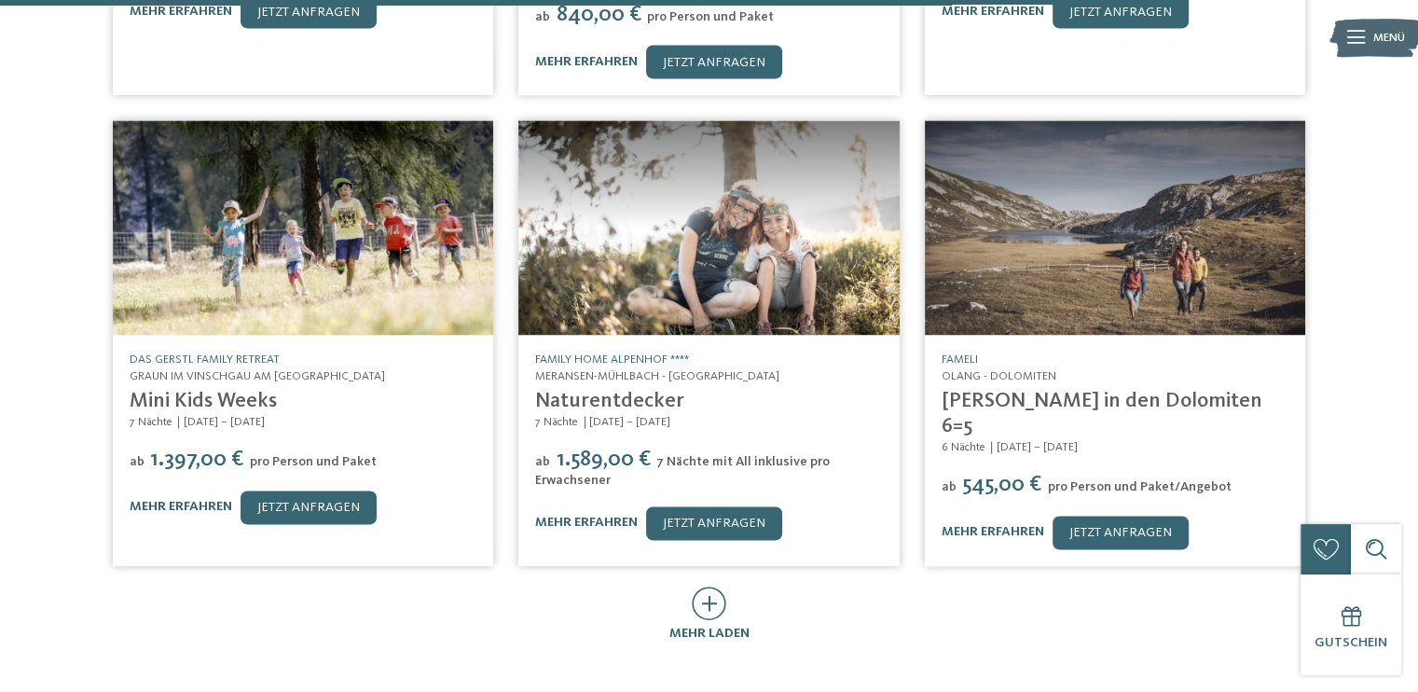
scroll to position [2705, 0]
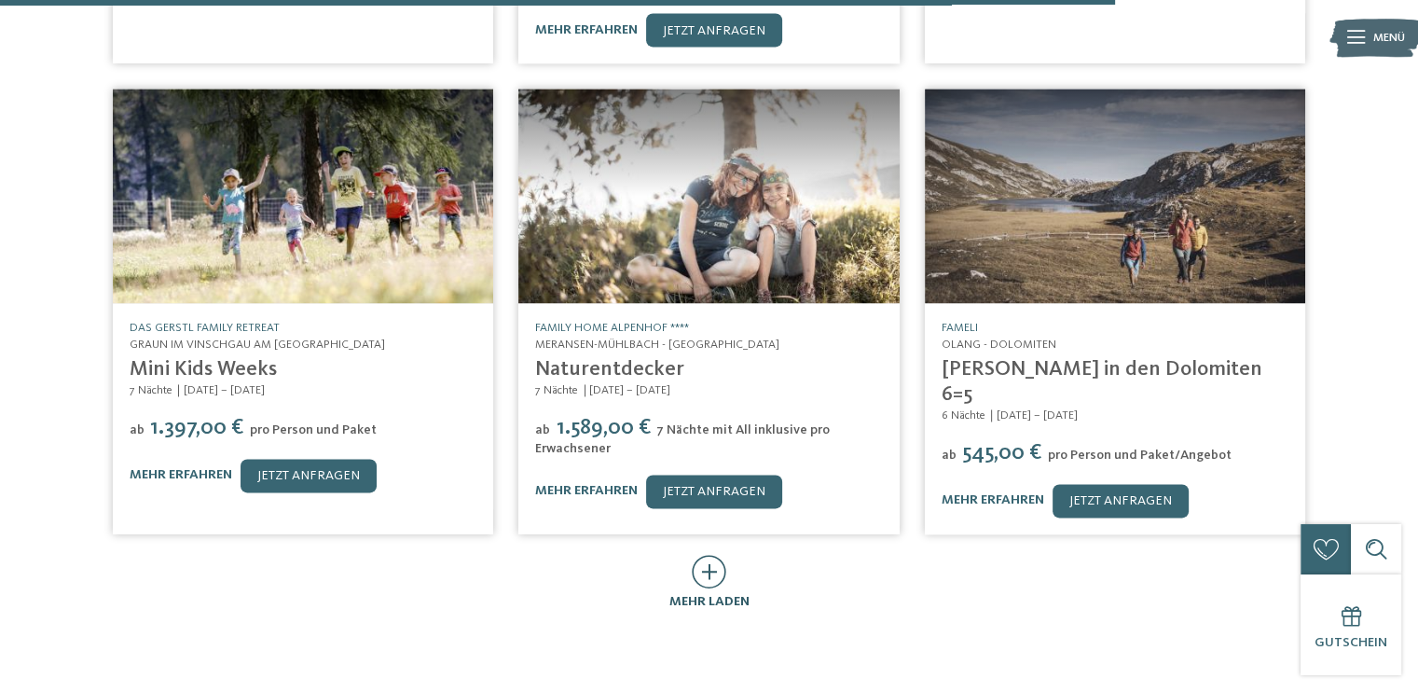
click at [716, 555] on icon at bounding box center [709, 572] width 35 height 34
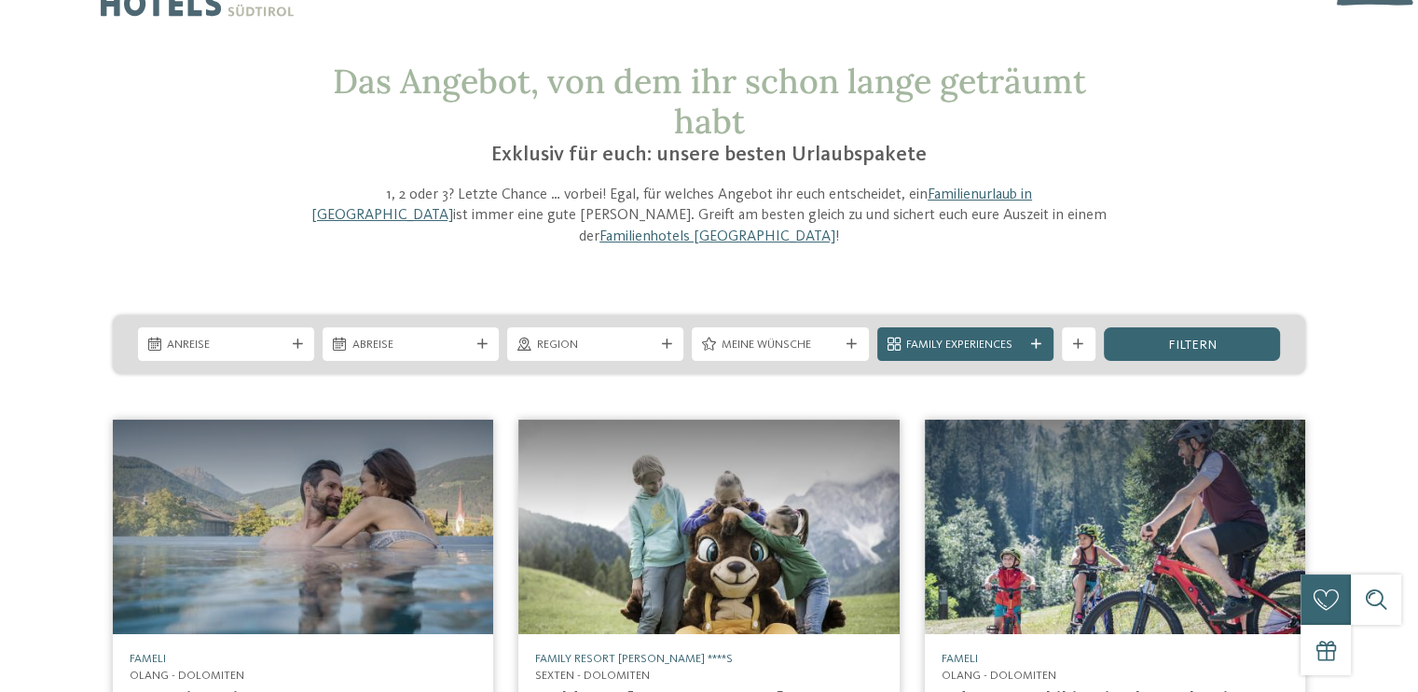
scroll to position [0, 0]
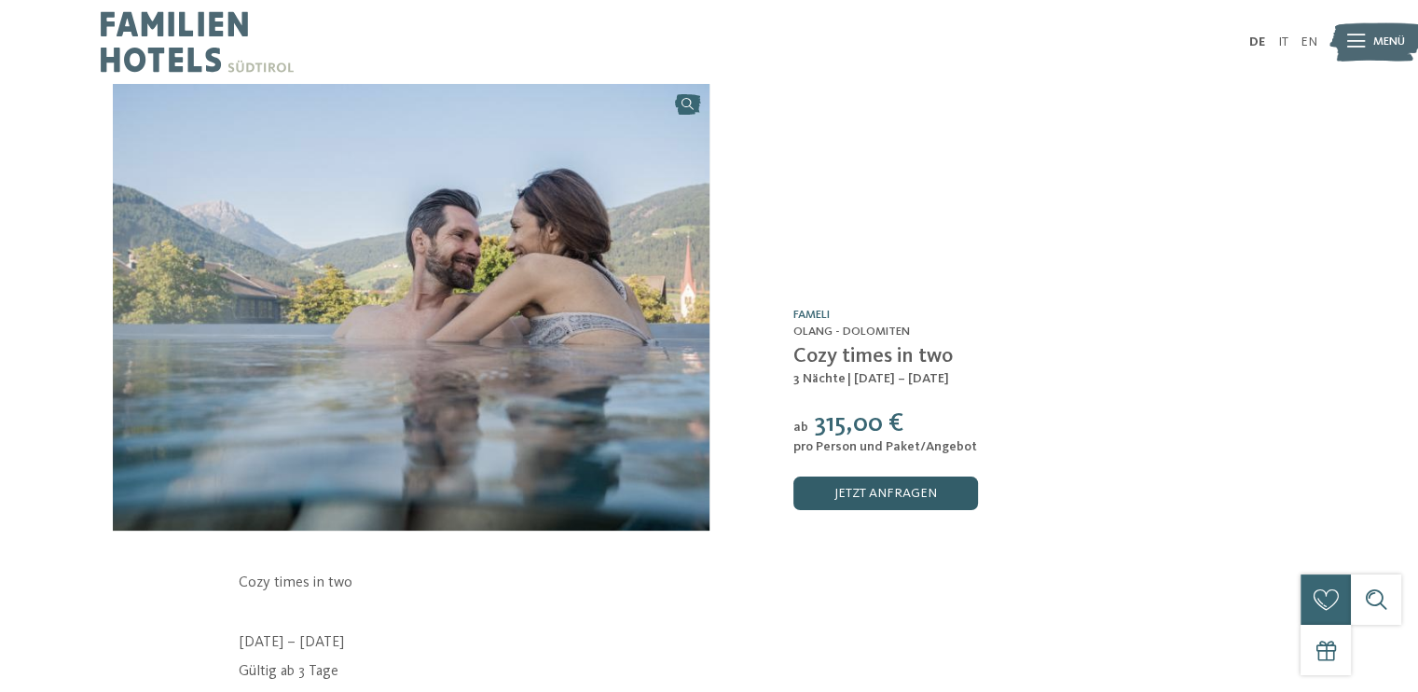
click at [877, 493] on link "jetzt anfragen" at bounding box center [886, 494] width 185 height 34
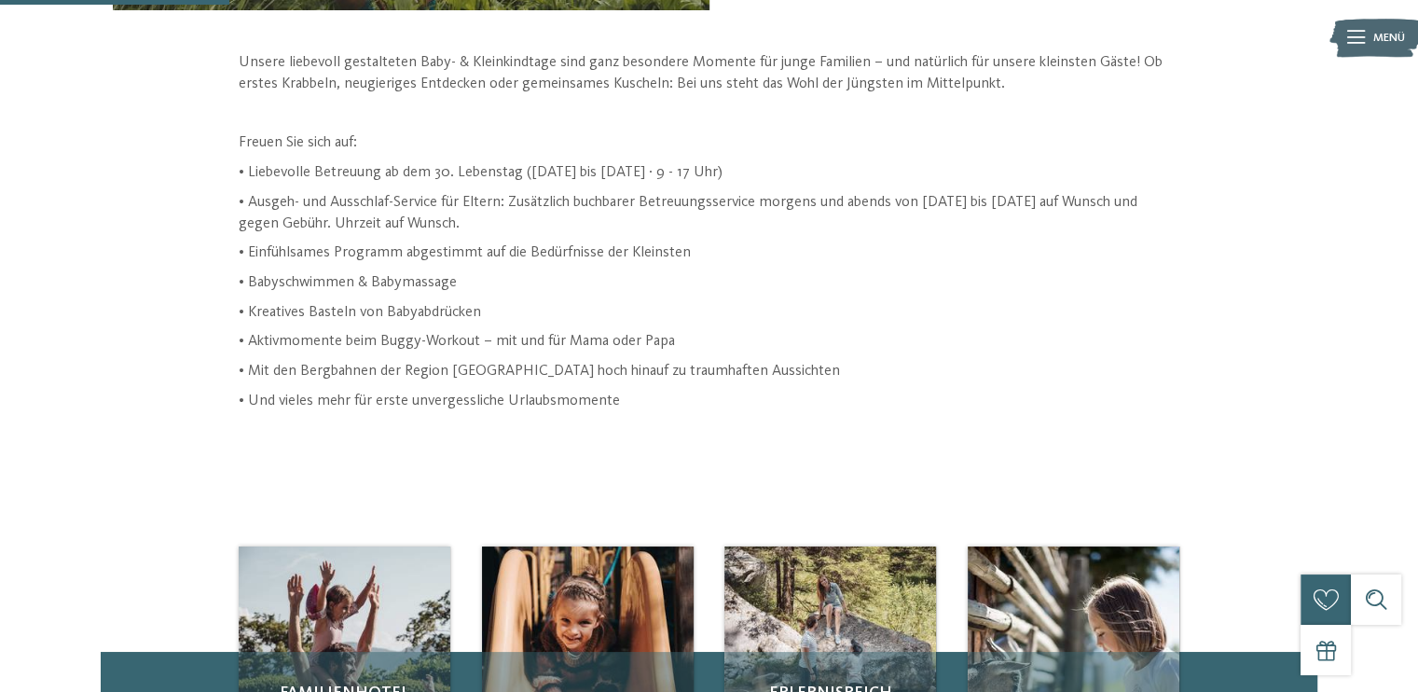
scroll to position [187, 0]
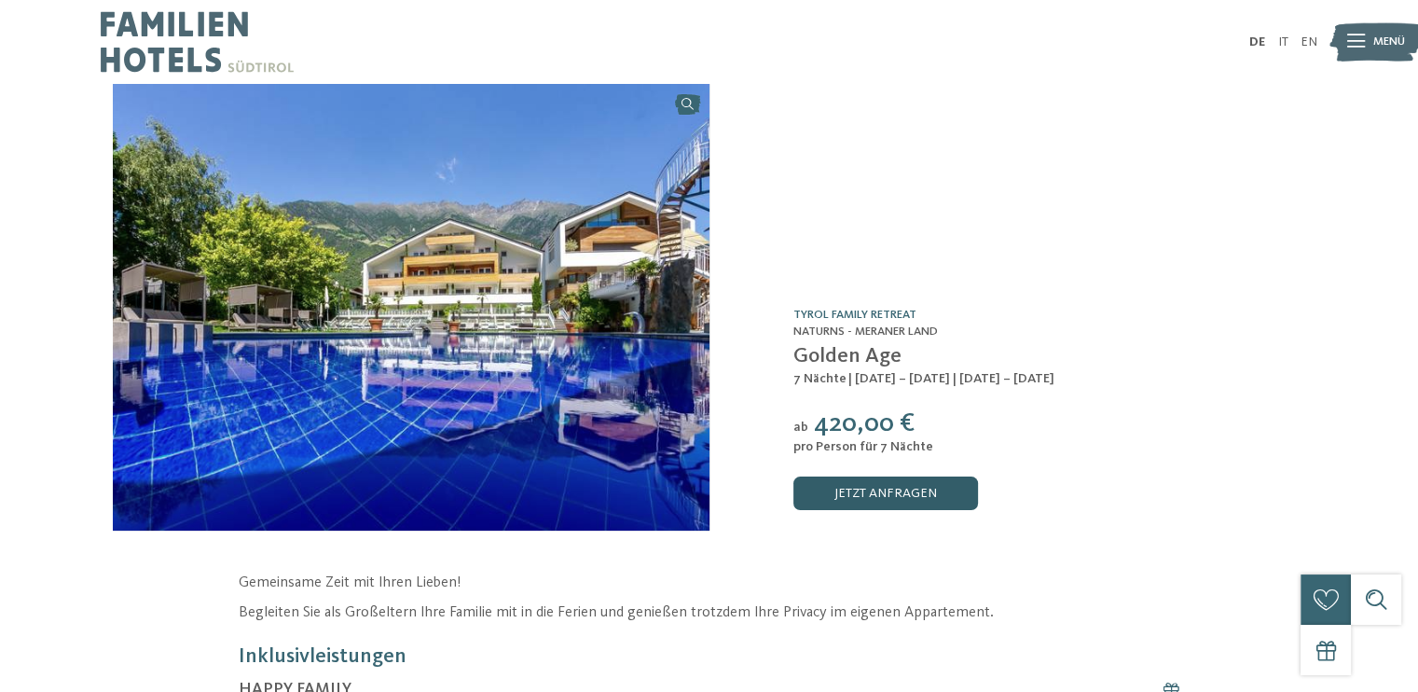
click at [896, 491] on link "jetzt anfragen" at bounding box center [886, 494] width 185 height 34
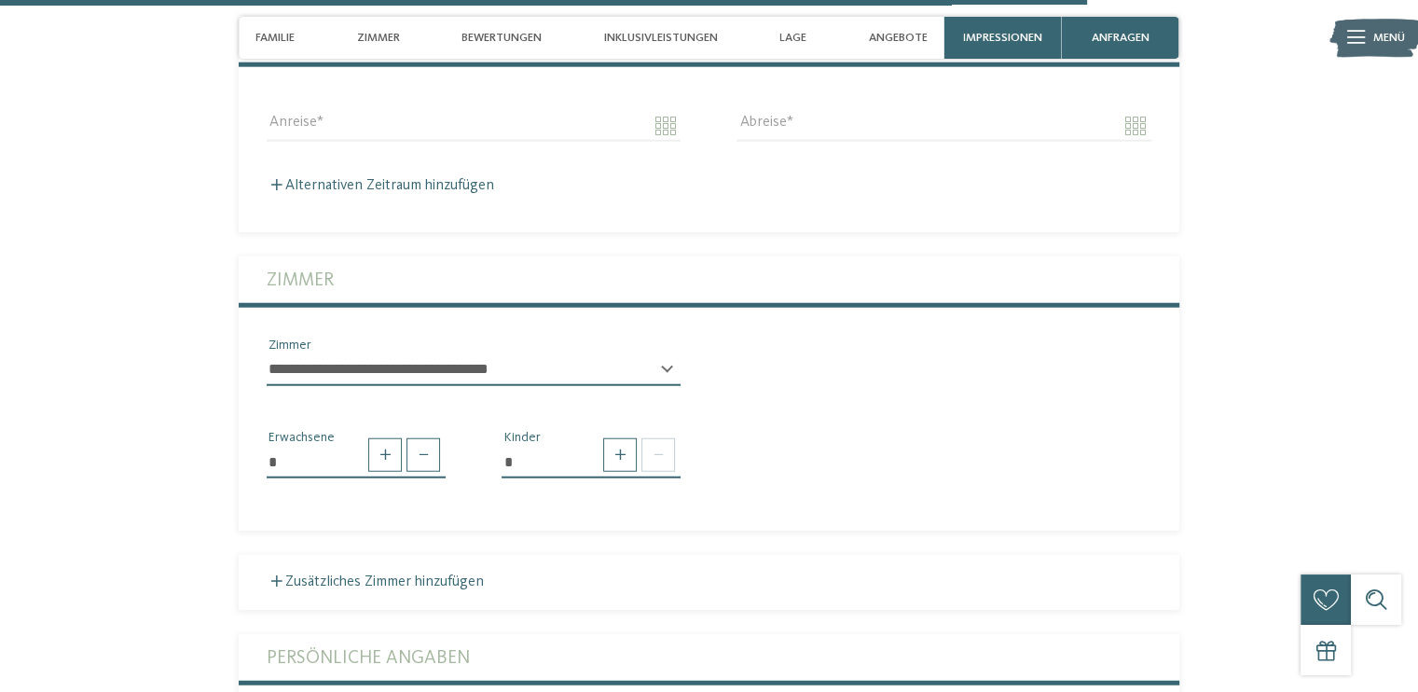
scroll to position [4766, 0]
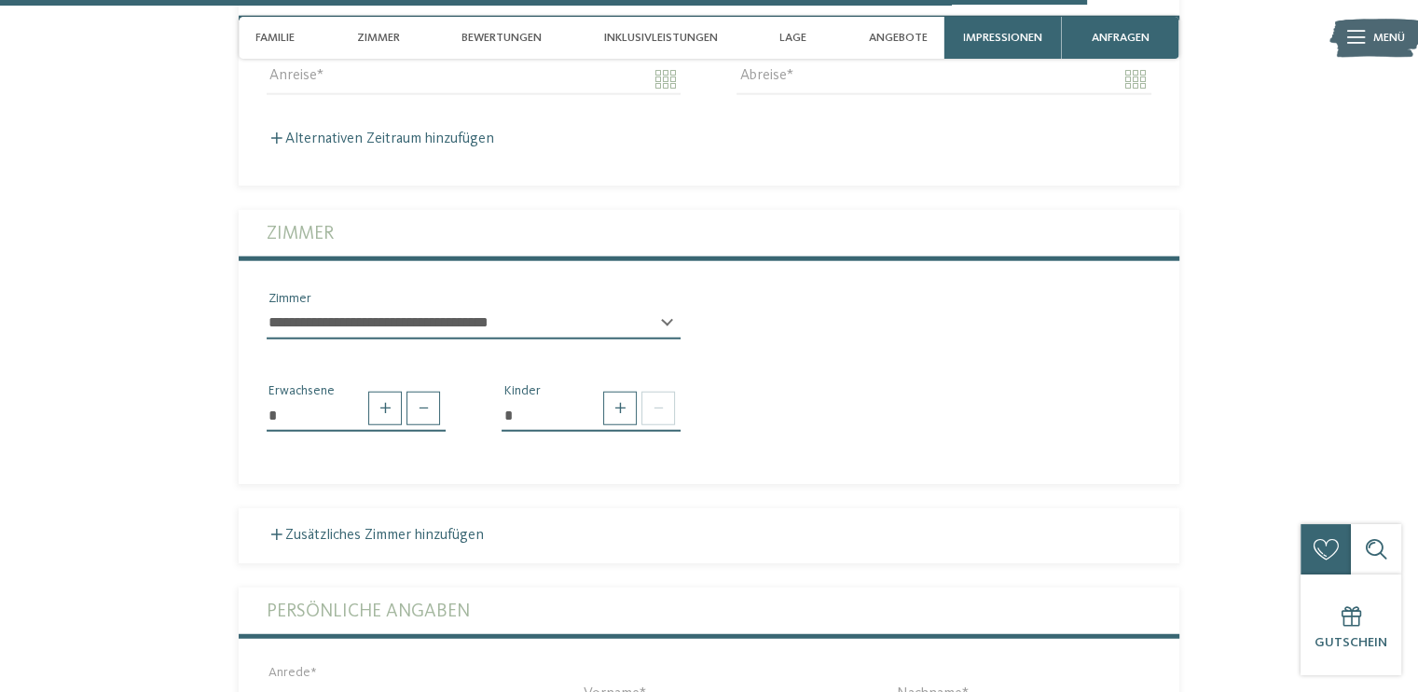
click at [593, 308] on select "**********" at bounding box center [474, 324] width 414 height 32
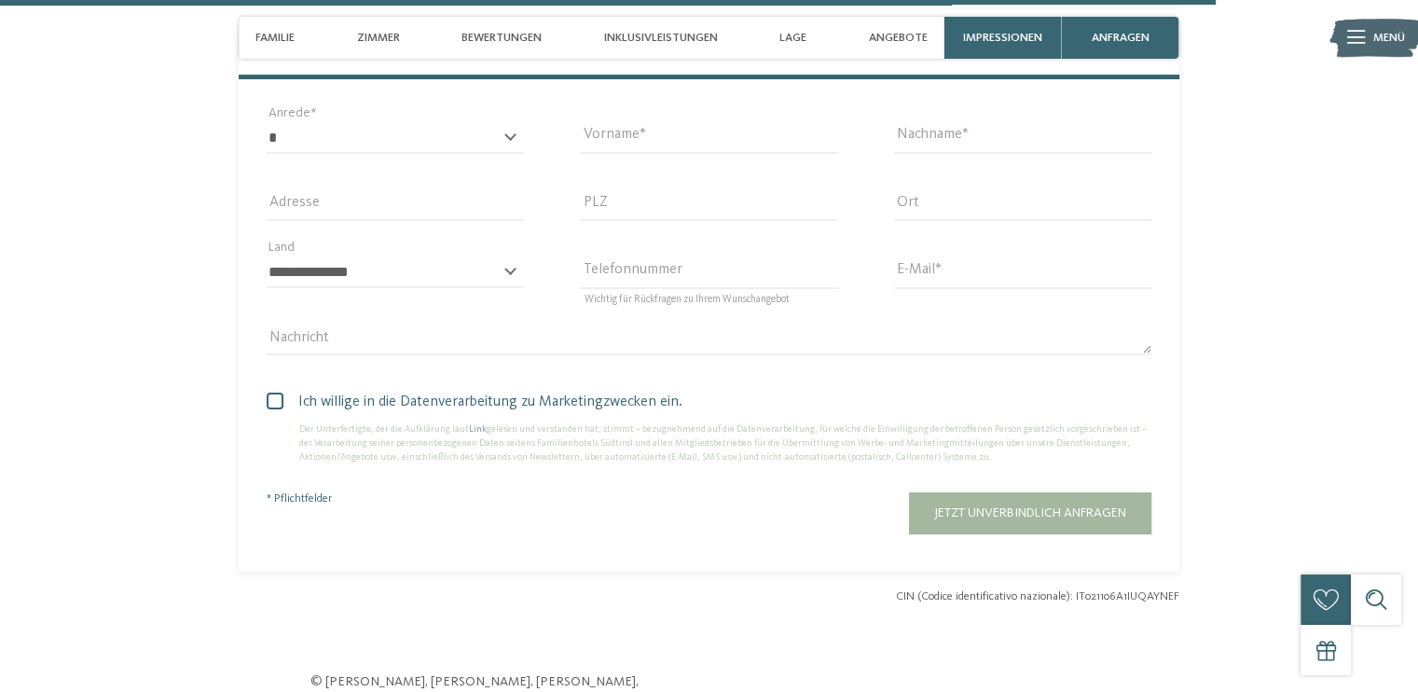
scroll to position [5698, 0]
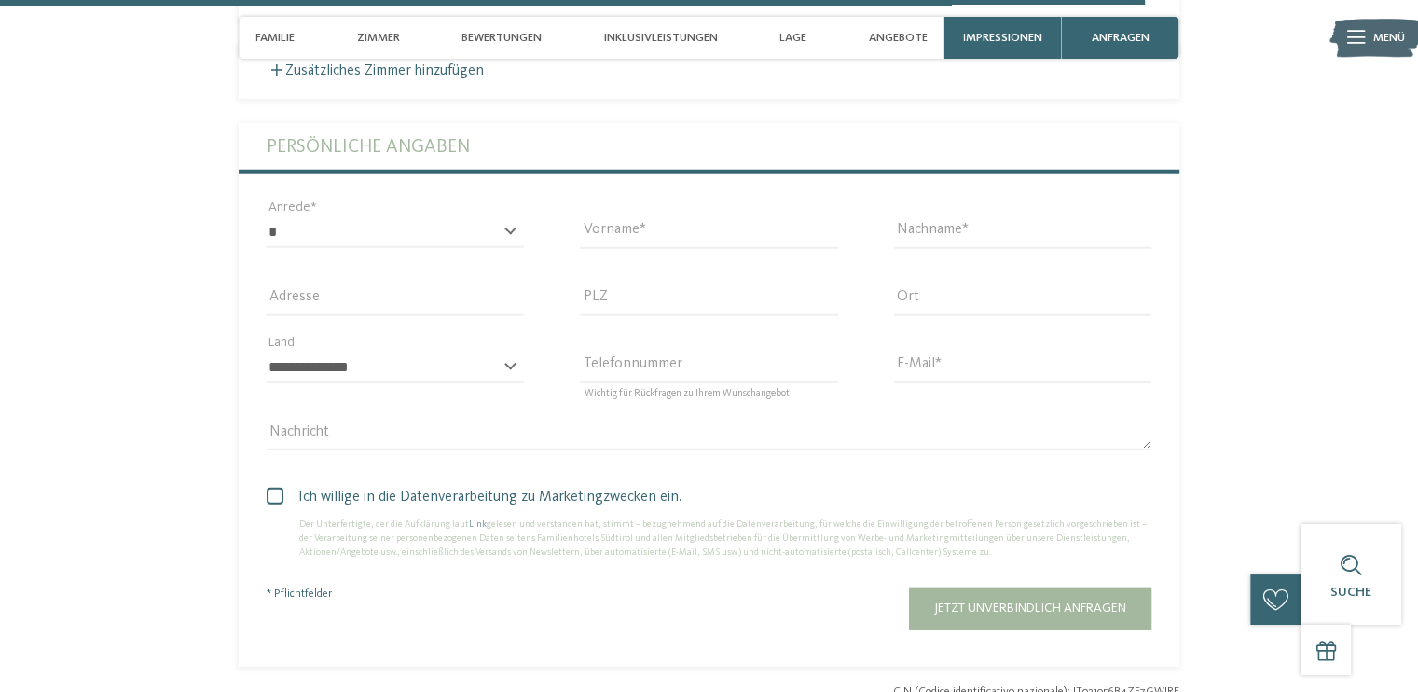
scroll to position [5037, 0]
